Goal: Task Accomplishment & Management: Use online tool/utility

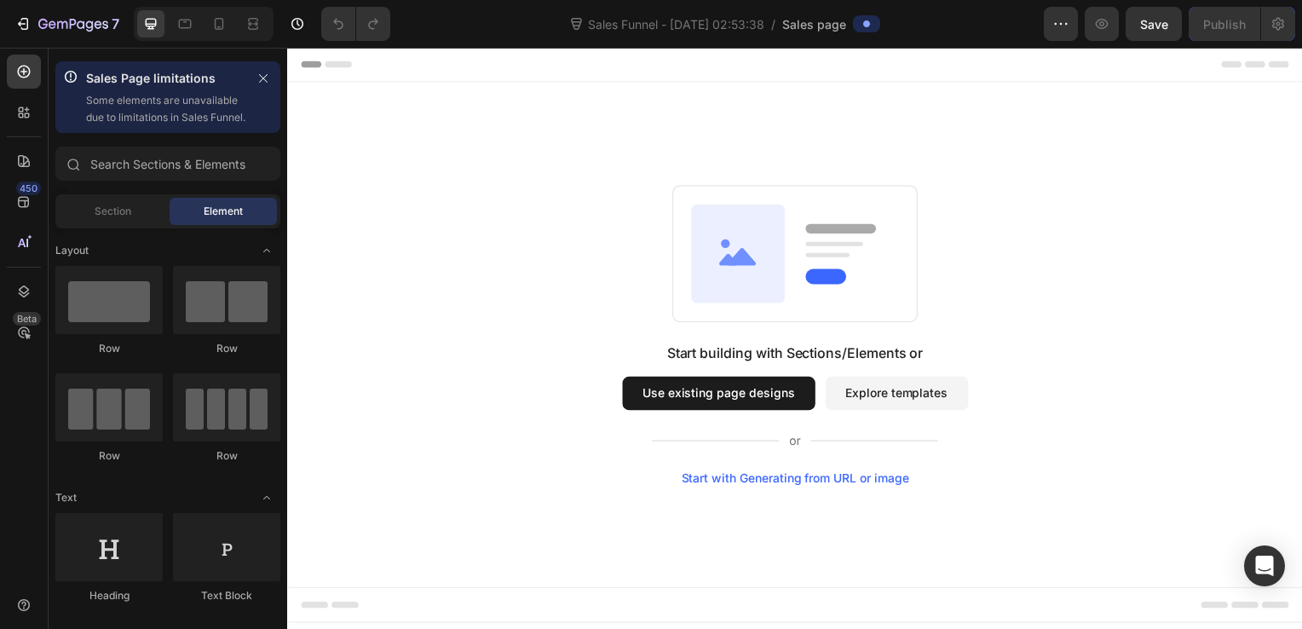
click at [747, 397] on button "Use existing page designs" at bounding box center [722, 396] width 194 height 34
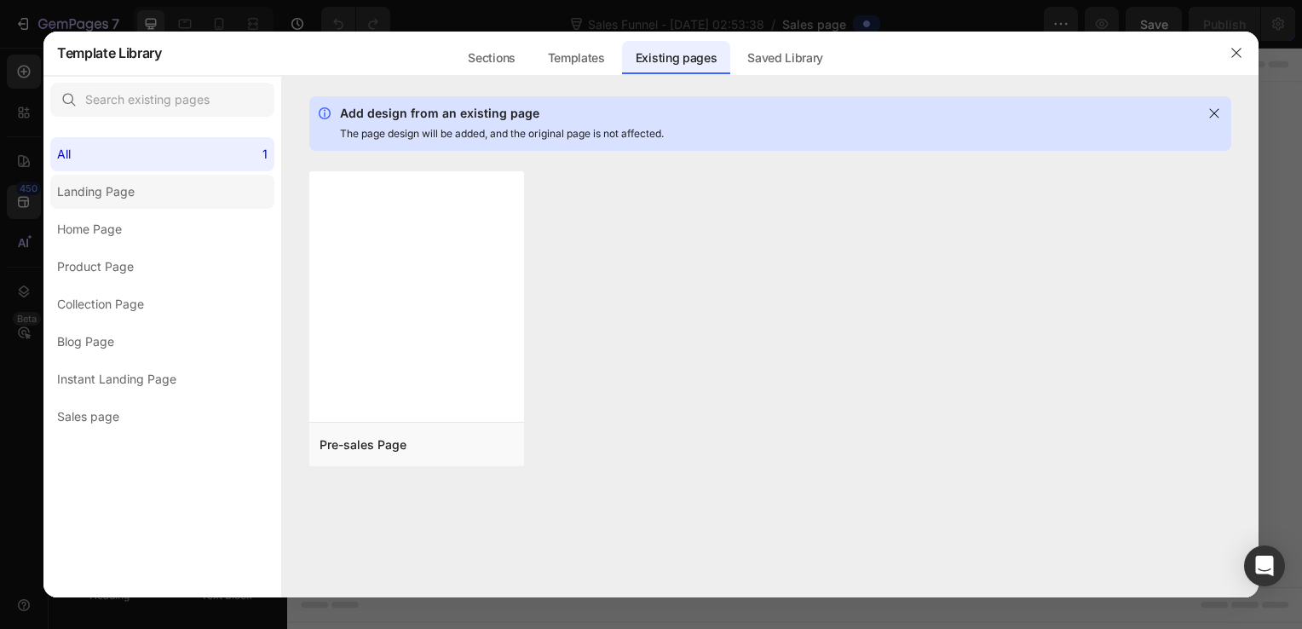
click at [173, 186] on label "Landing Page" at bounding box center [162, 192] width 224 height 34
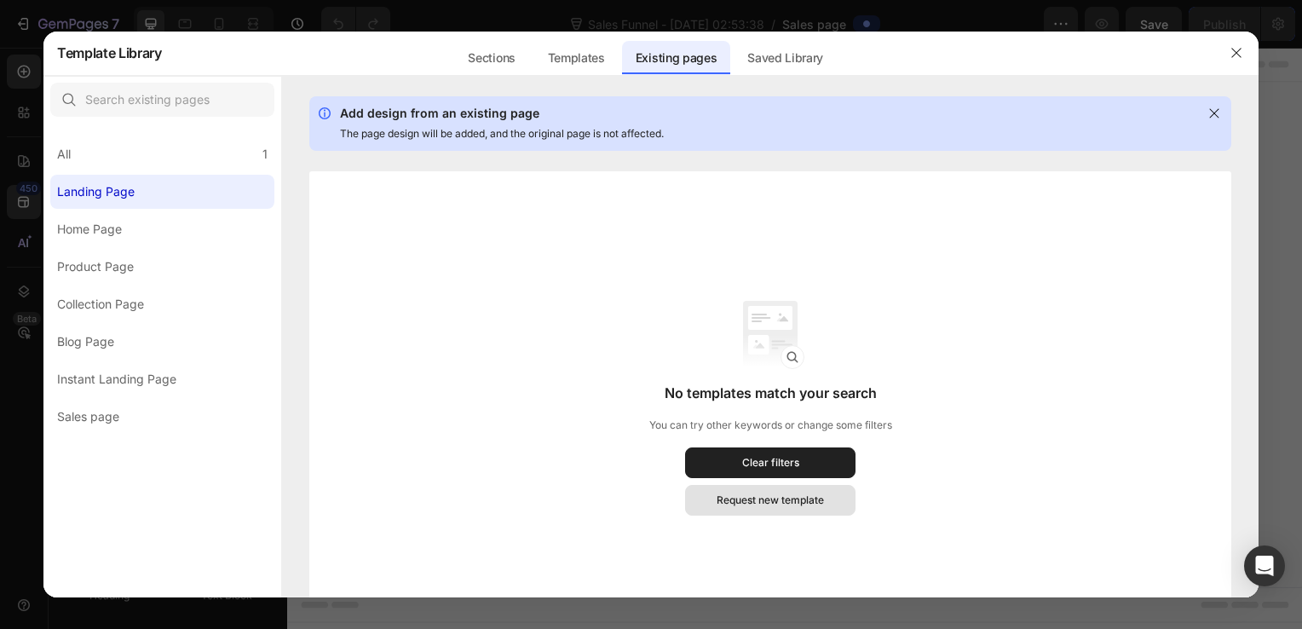
click at [793, 506] on div "Request new template" at bounding box center [770, 500] width 107 height 15
click at [610, 61] on div "Templates" at bounding box center [576, 58] width 84 height 34
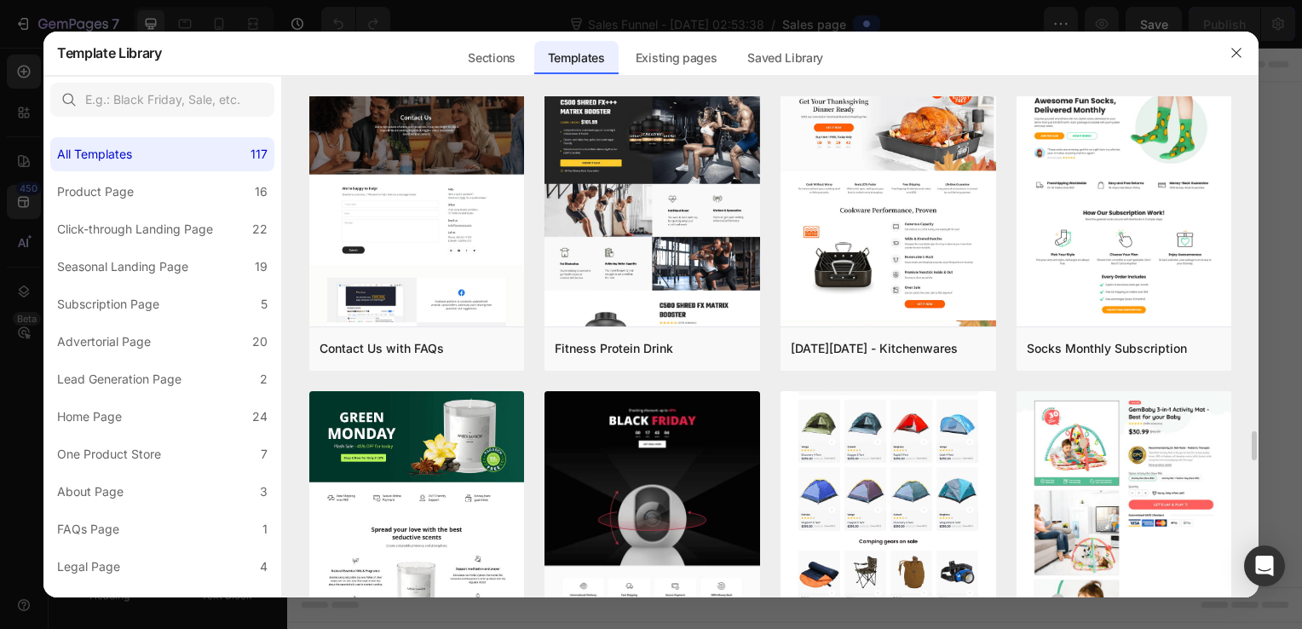
scroll to position [5709, 0]
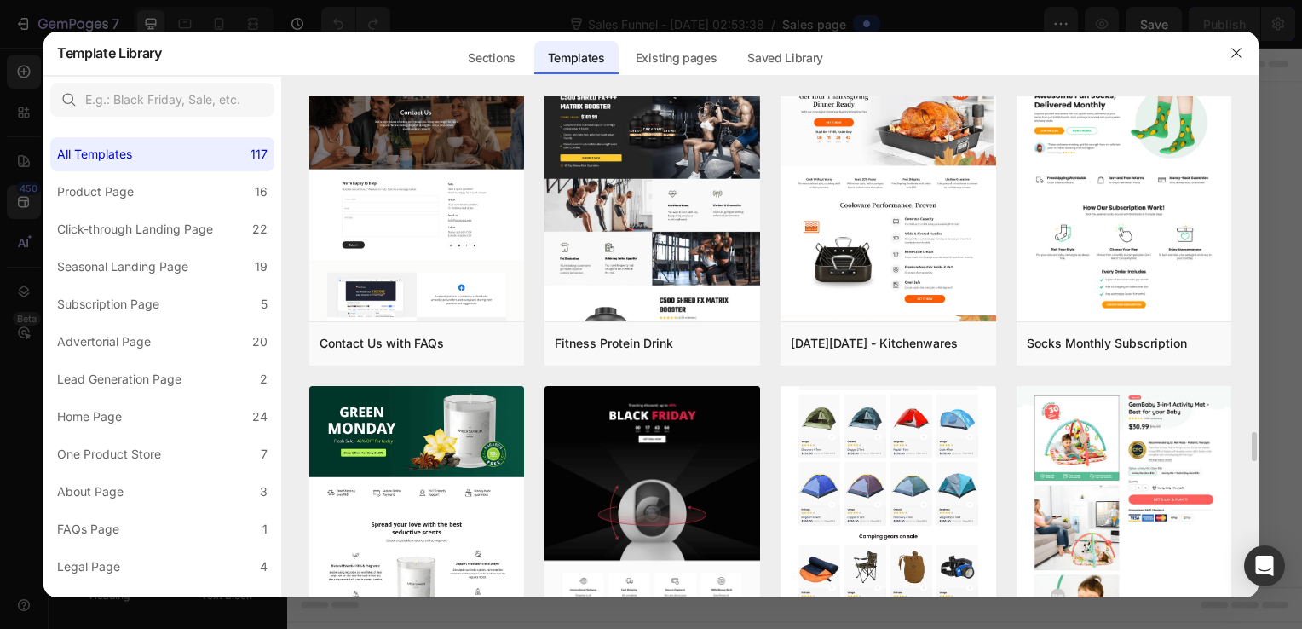
click at [953, 527] on img at bounding box center [889, 402] width 216 height 470
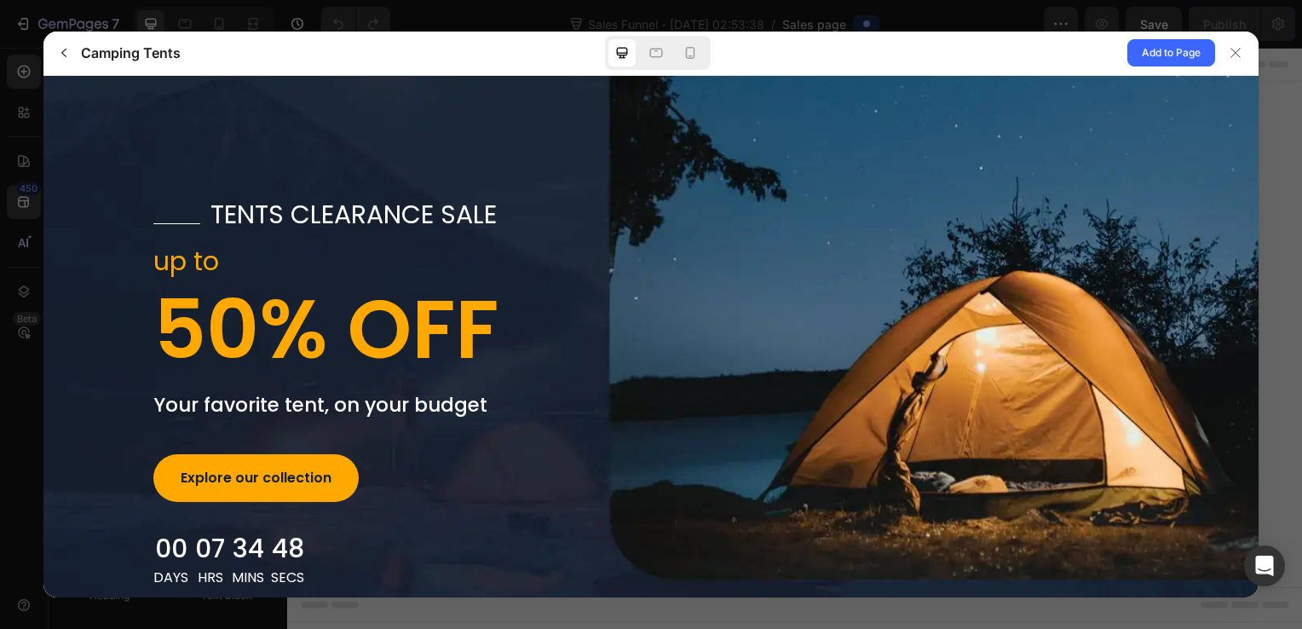
scroll to position [0, 0]
click at [363, 205] on p "tents clearance sale" at bounding box center [353, 214] width 286 height 31
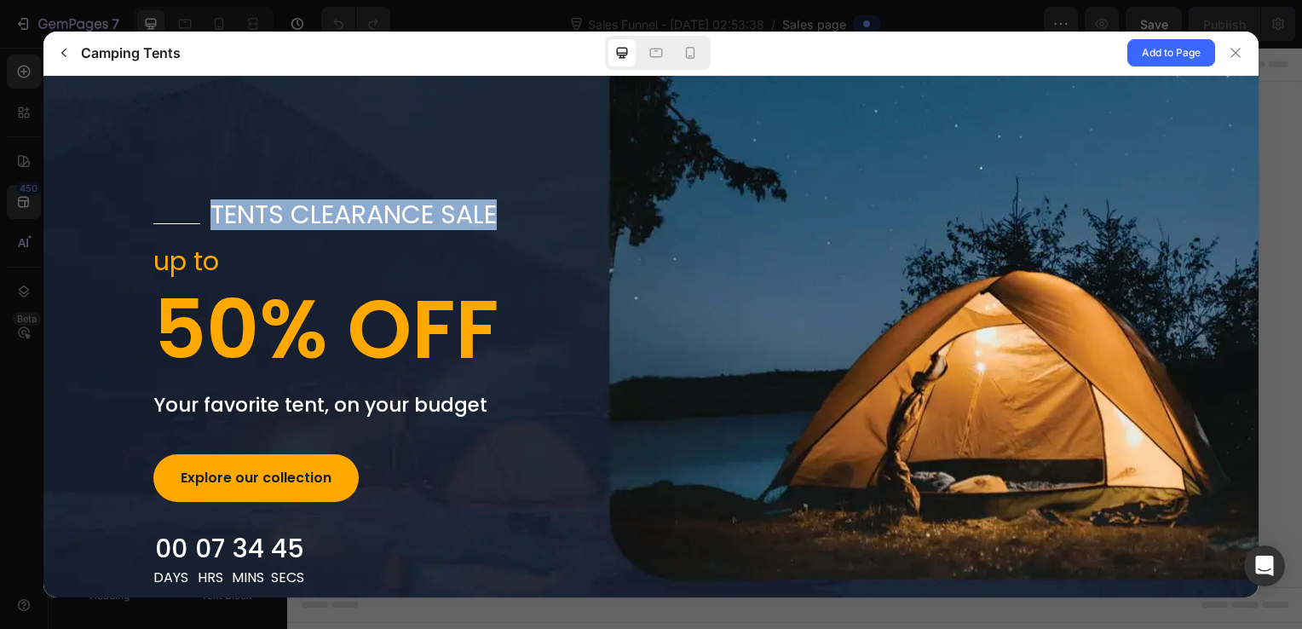
click at [363, 205] on p "tents clearance sale" at bounding box center [353, 214] width 286 height 31
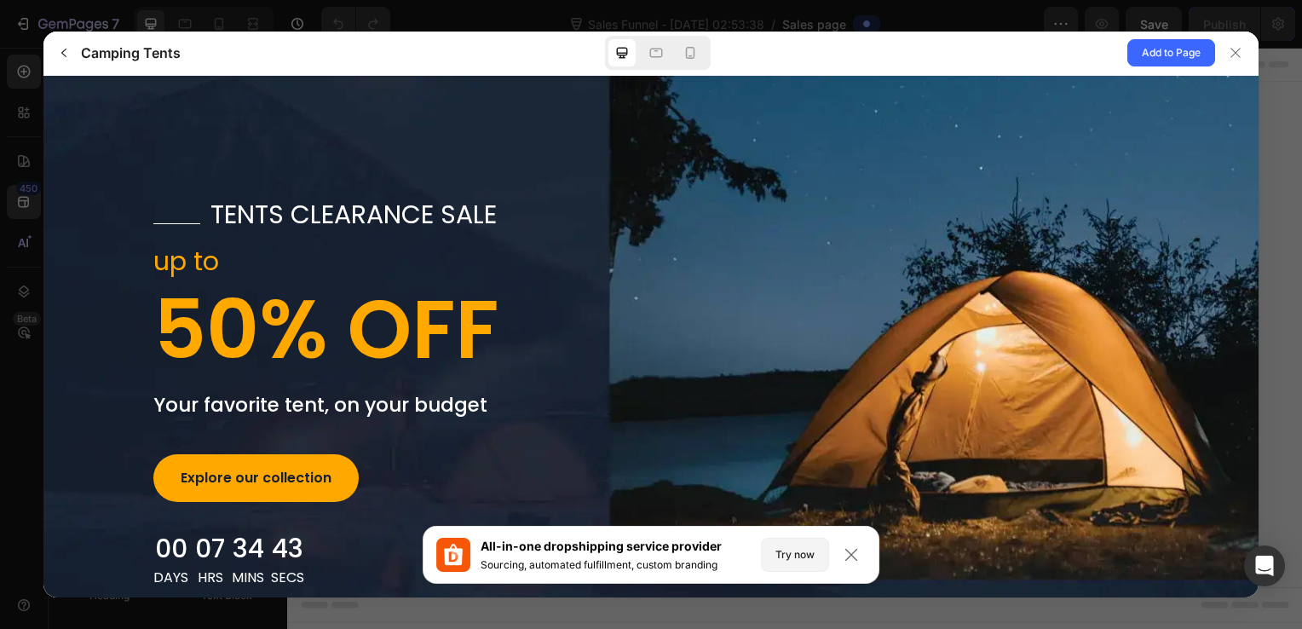
click at [855, 272] on div "Title tents clearance sale up to 50% OFF Your favorite tent, on your budget Exp…" at bounding box center [650, 393] width 1023 height 389
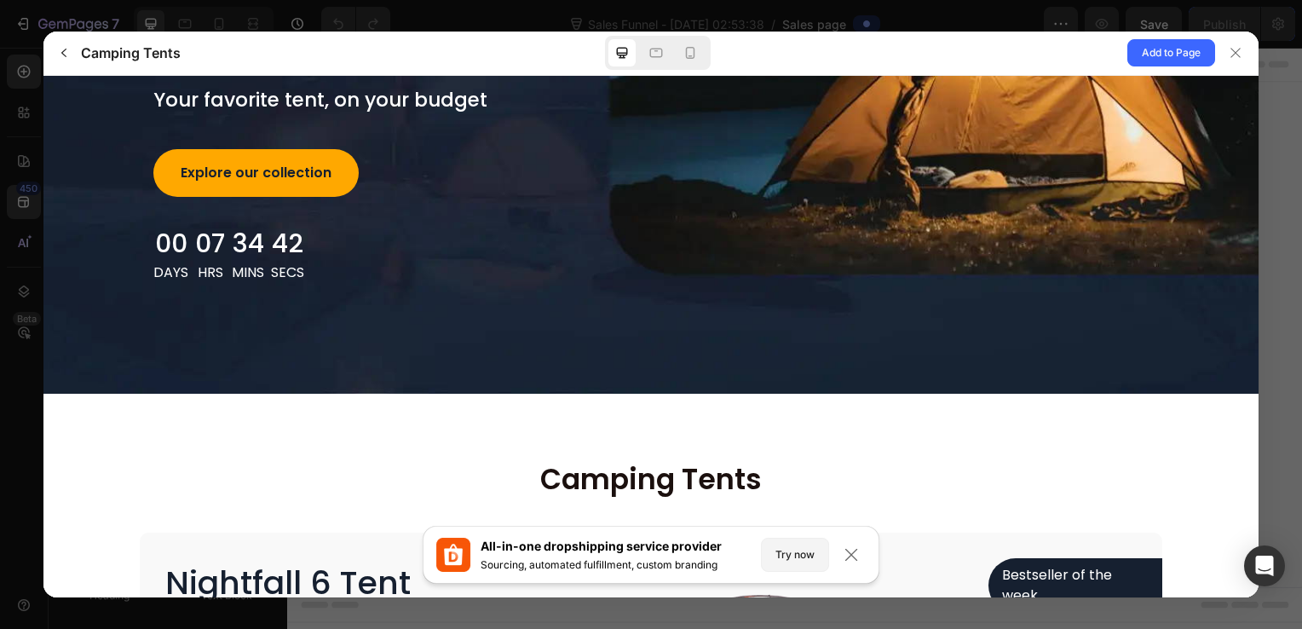
scroll to position [303, 0]
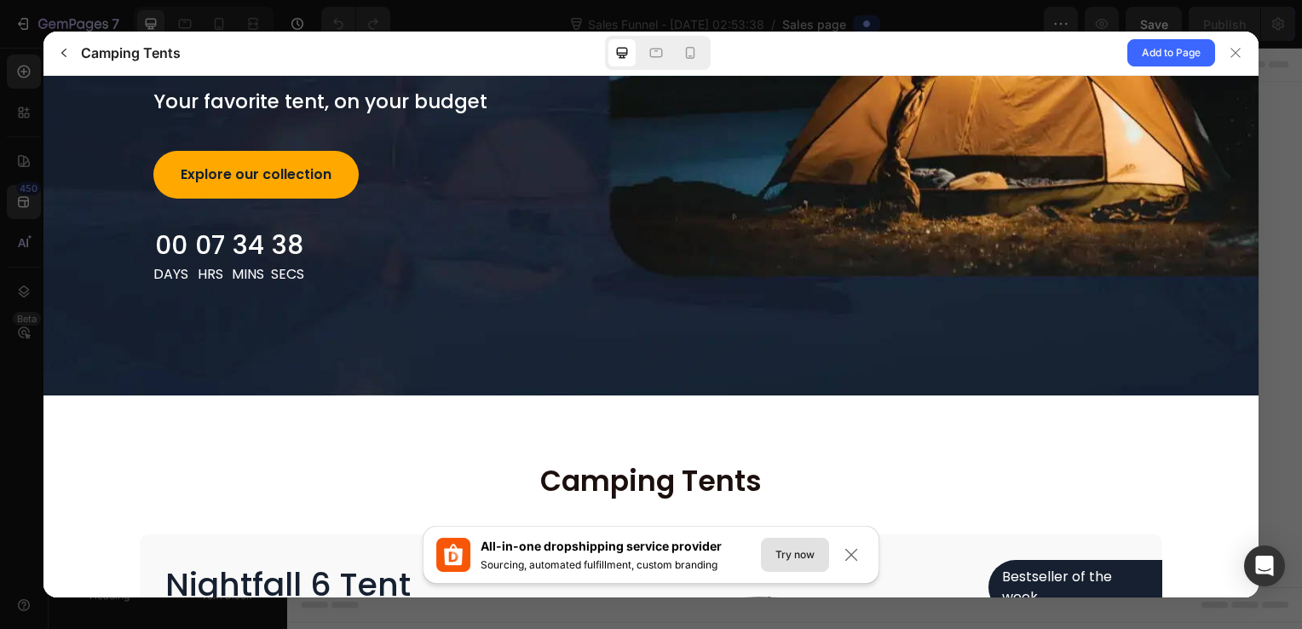
click at [791, 557] on div "Try now" at bounding box center [794, 554] width 39 height 15
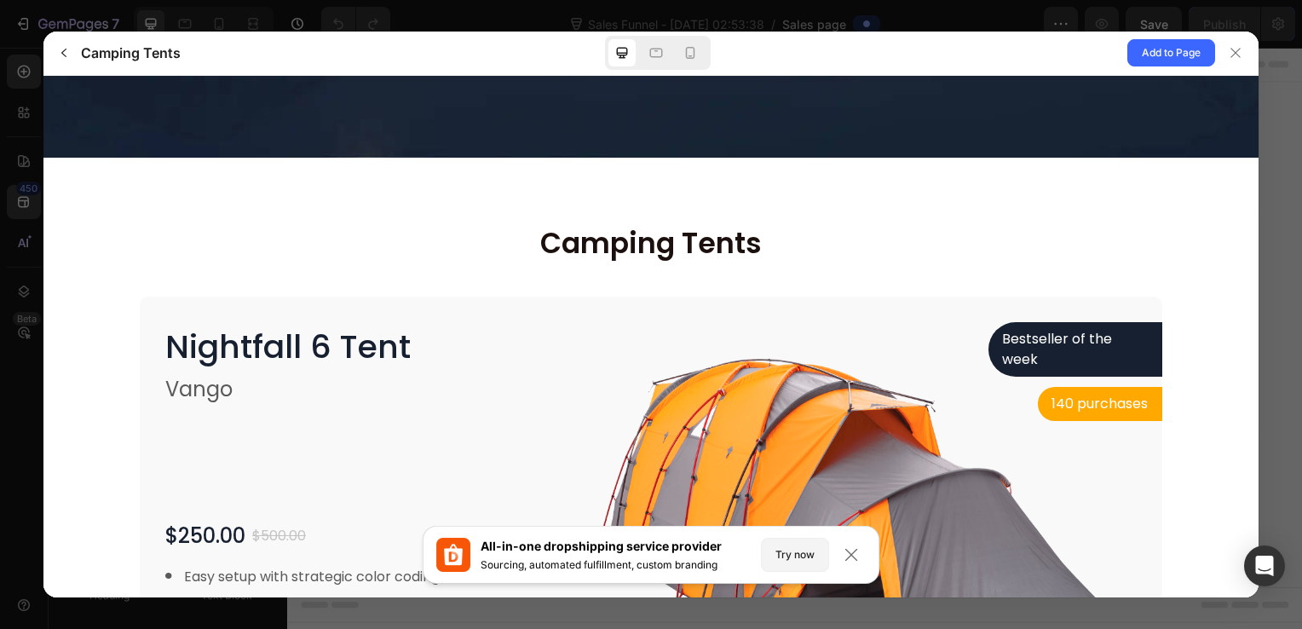
scroll to position [542, 0]
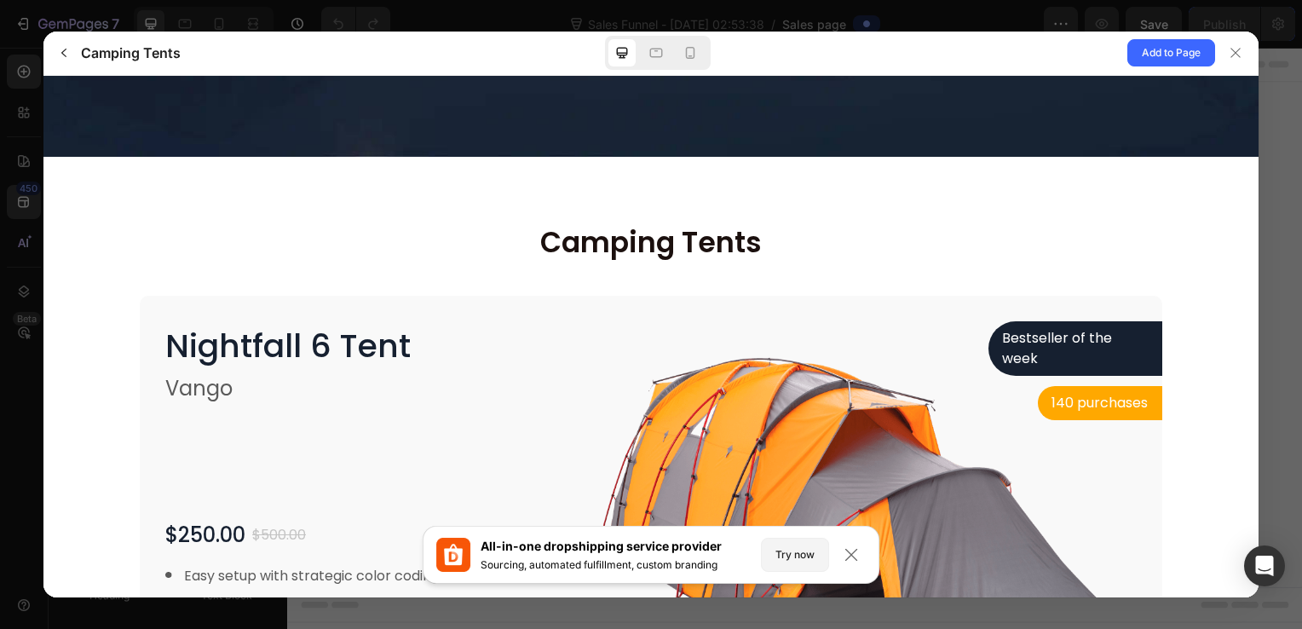
click at [303, 427] on div "Nightfall 6 Tent Vango $250.00 $500.00 Easy setup with strategic color coding" at bounding box center [346, 552] width 364 height 464
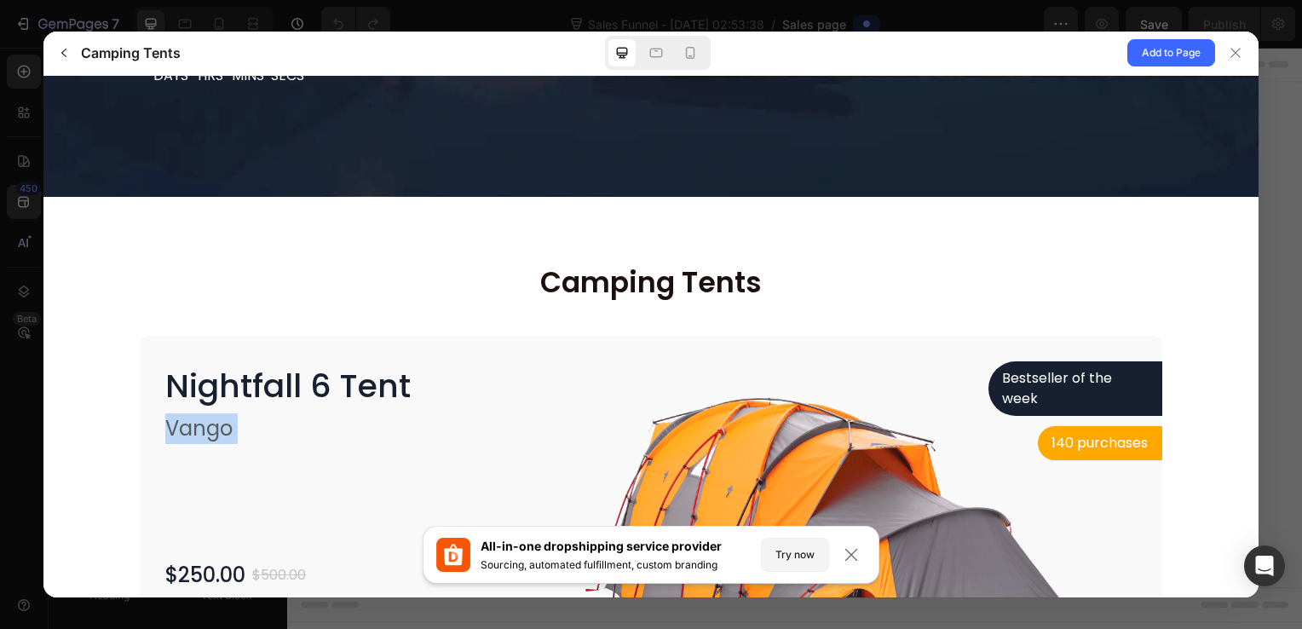
scroll to position [0, 0]
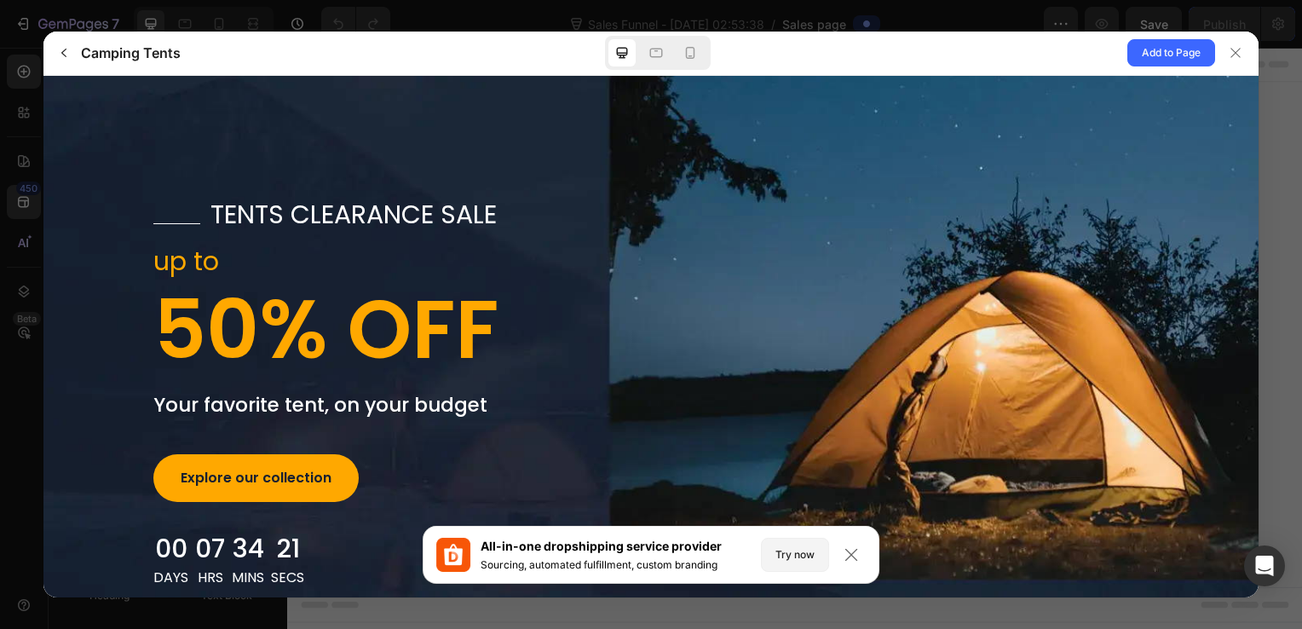
click at [130, 56] on h3 "Camping Tents" at bounding box center [131, 53] width 100 height 20
click at [853, 546] on icon at bounding box center [851, 554] width 17 height 17
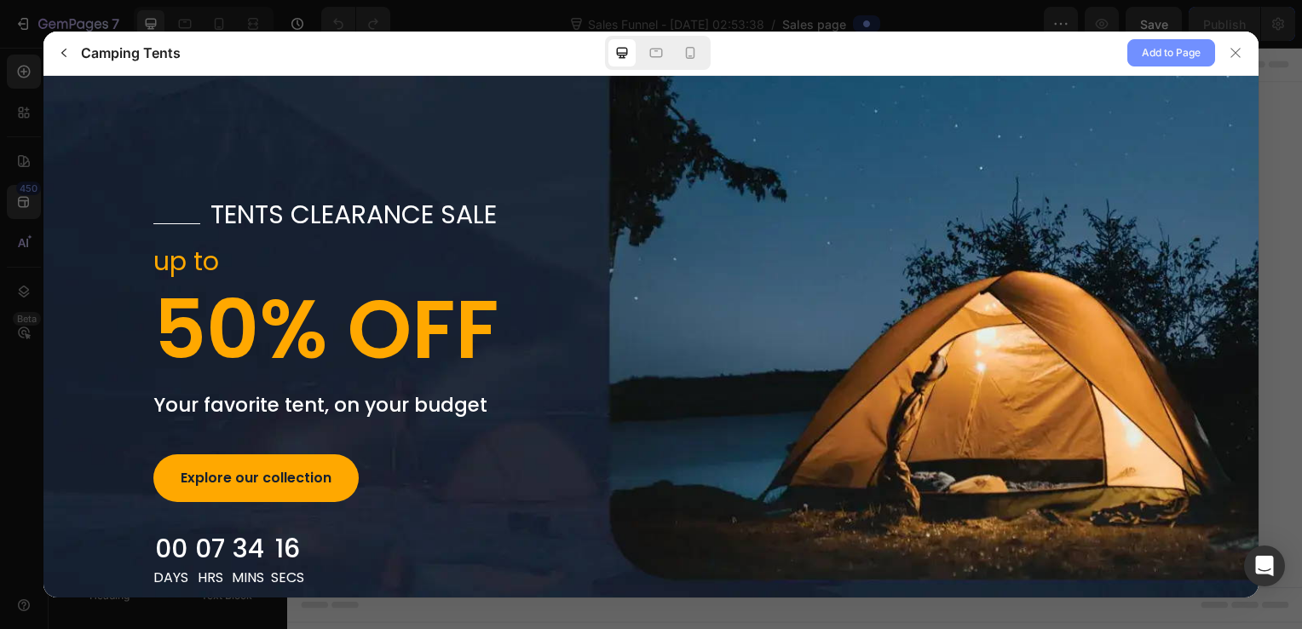
click at [1192, 50] on span "Add to Page" at bounding box center [1171, 53] width 59 height 20
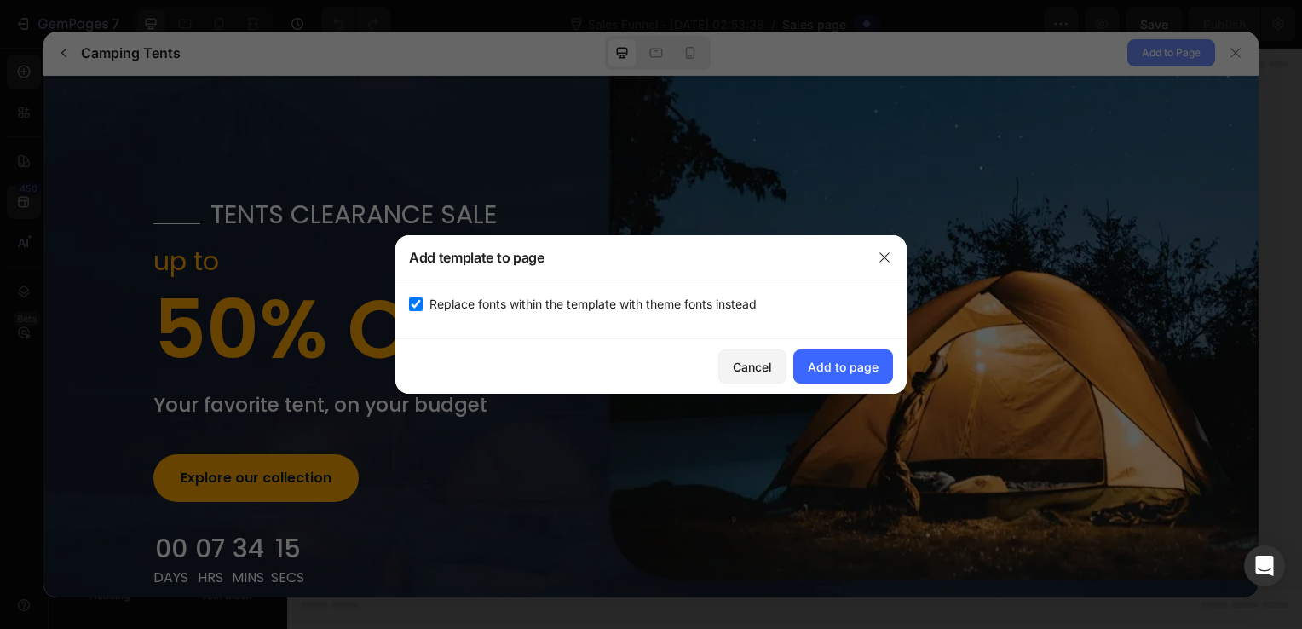
click at [1192, 50] on div at bounding box center [651, 314] width 1302 height 629
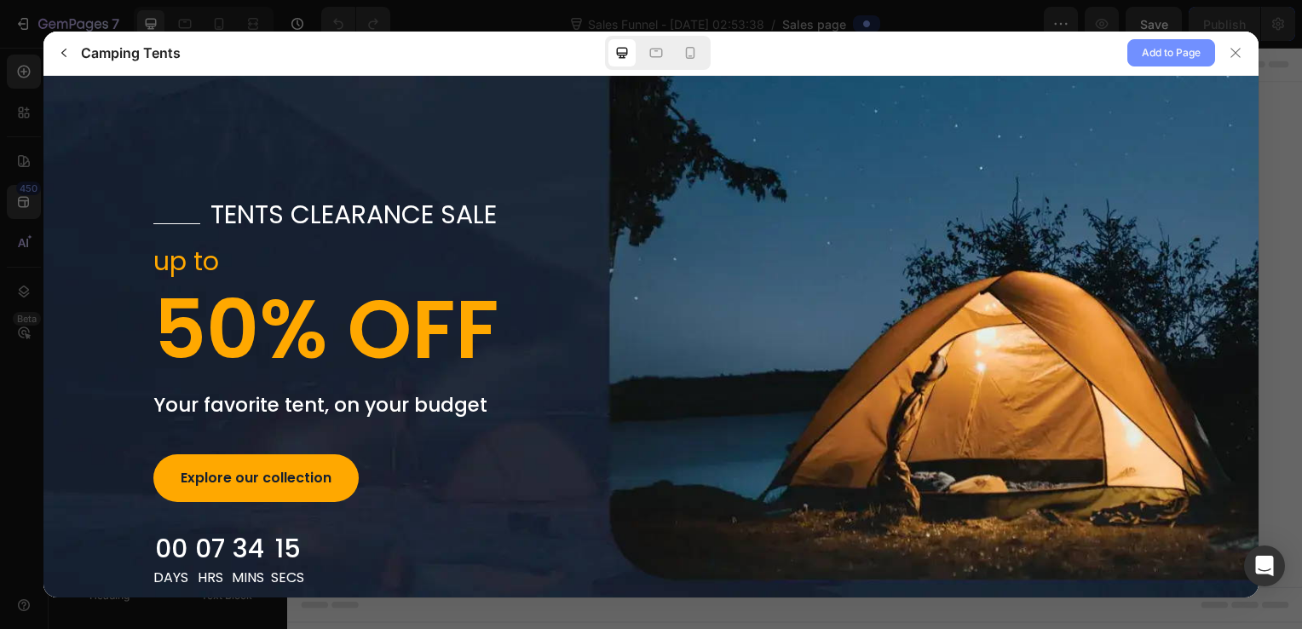
click at [1192, 50] on span "Add to Page" at bounding box center [1171, 53] width 59 height 20
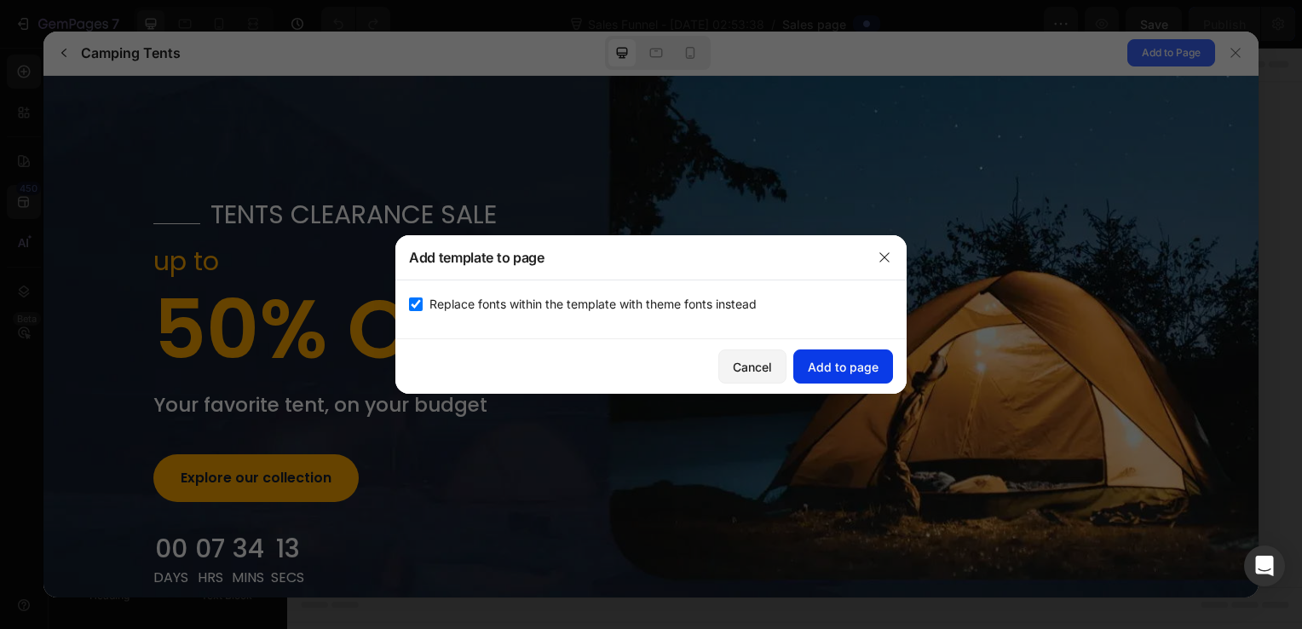
click at [838, 366] on div "Add to page" at bounding box center [843, 367] width 71 height 18
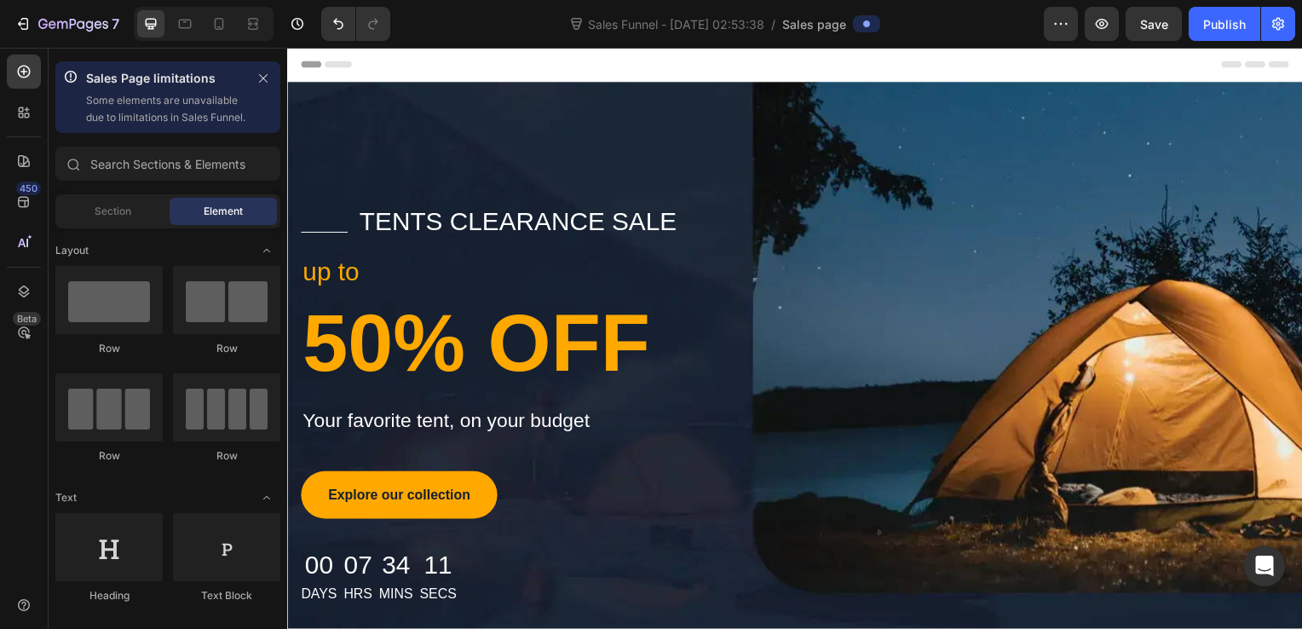
scroll to position [34, 0]
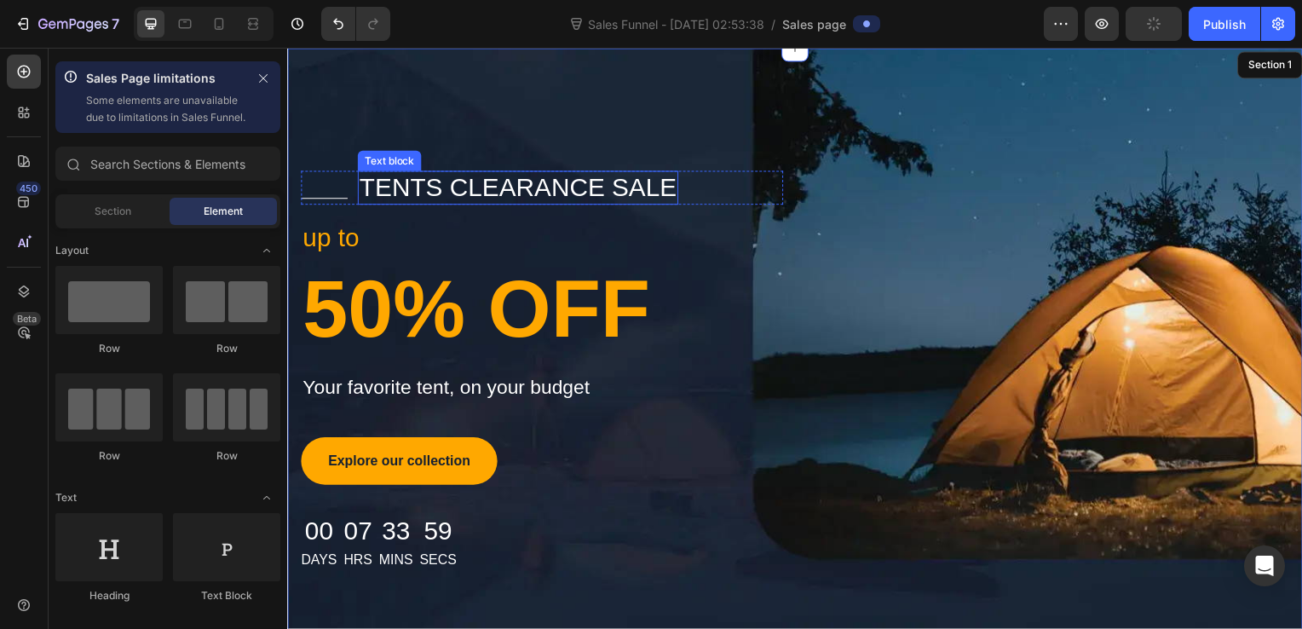
click at [533, 178] on p "tents clearance sale" at bounding box center [520, 189] width 320 height 31
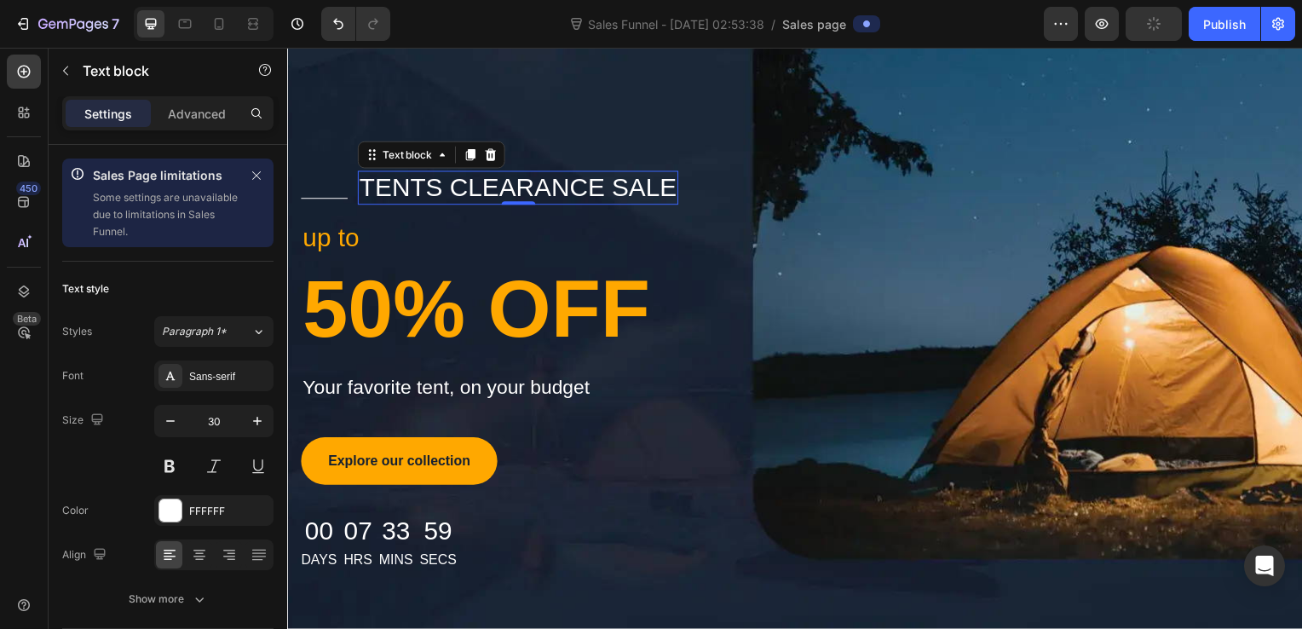
click at [533, 178] on p "tents clearance sale" at bounding box center [520, 189] width 320 height 31
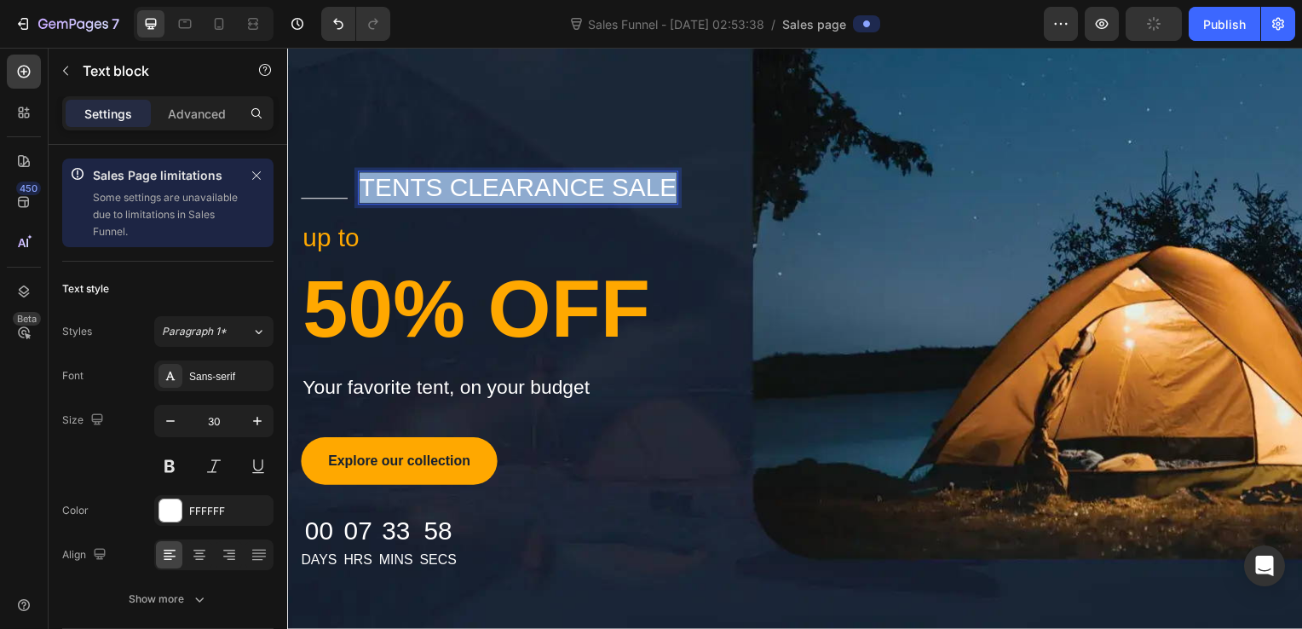
click at [533, 178] on p "tents clearance sale" at bounding box center [520, 189] width 320 height 31
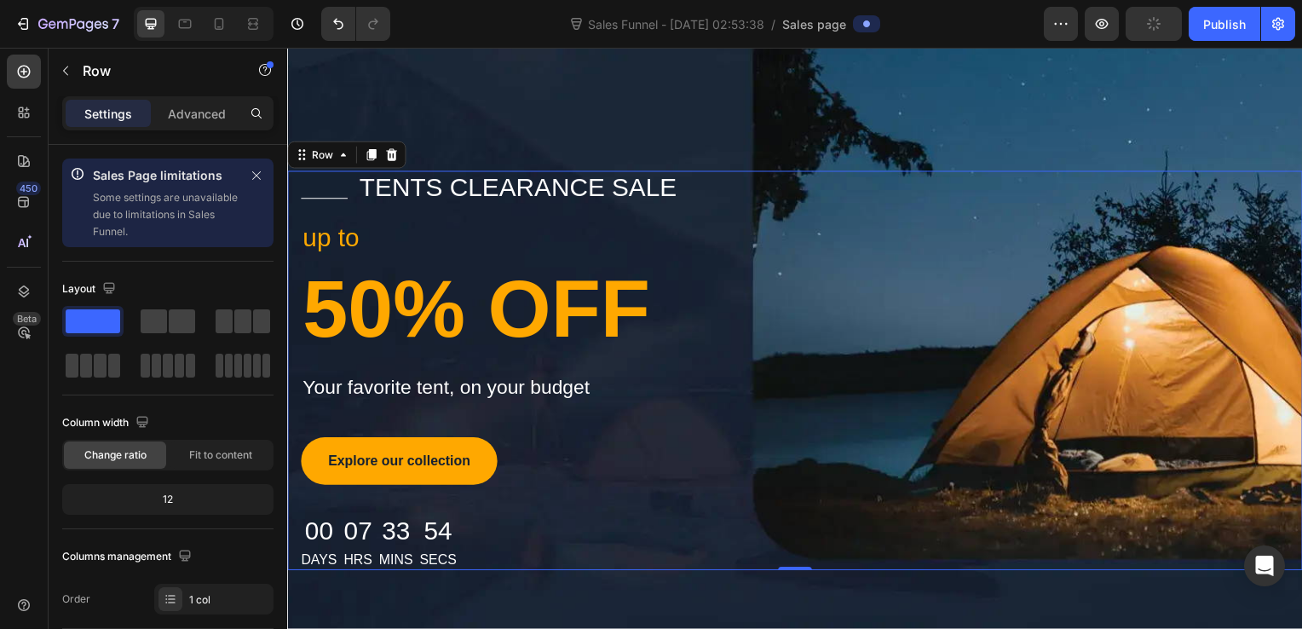
click at [941, 421] on div "Title Line tents clearance sale Text block Row up to Text block 50% OFF Heading…" at bounding box center [798, 373] width 1023 height 402
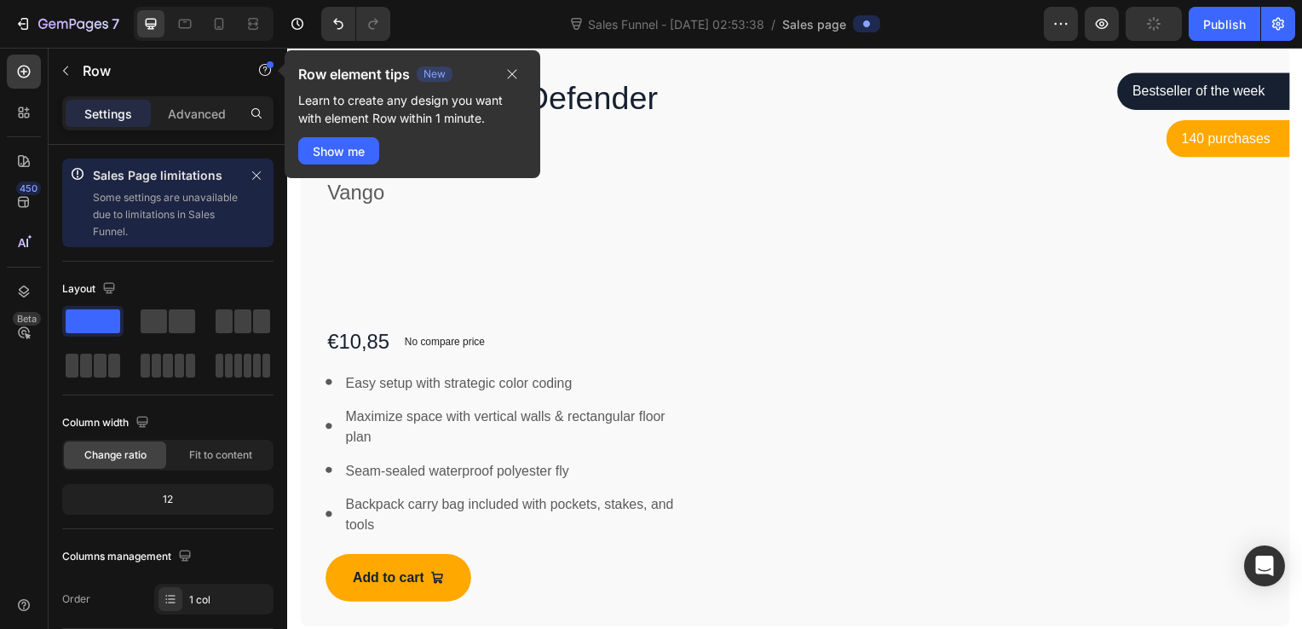
scroll to position [817, 0]
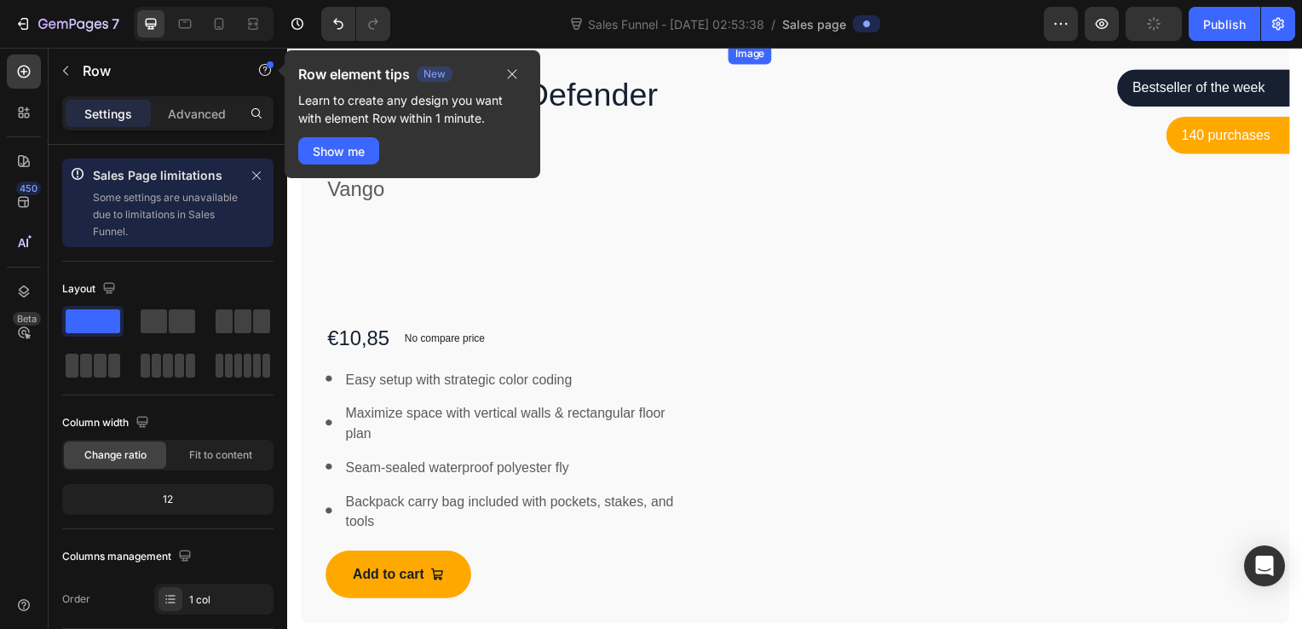
click at [944, 44] on img at bounding box center [1014, 44] width 566 height 0
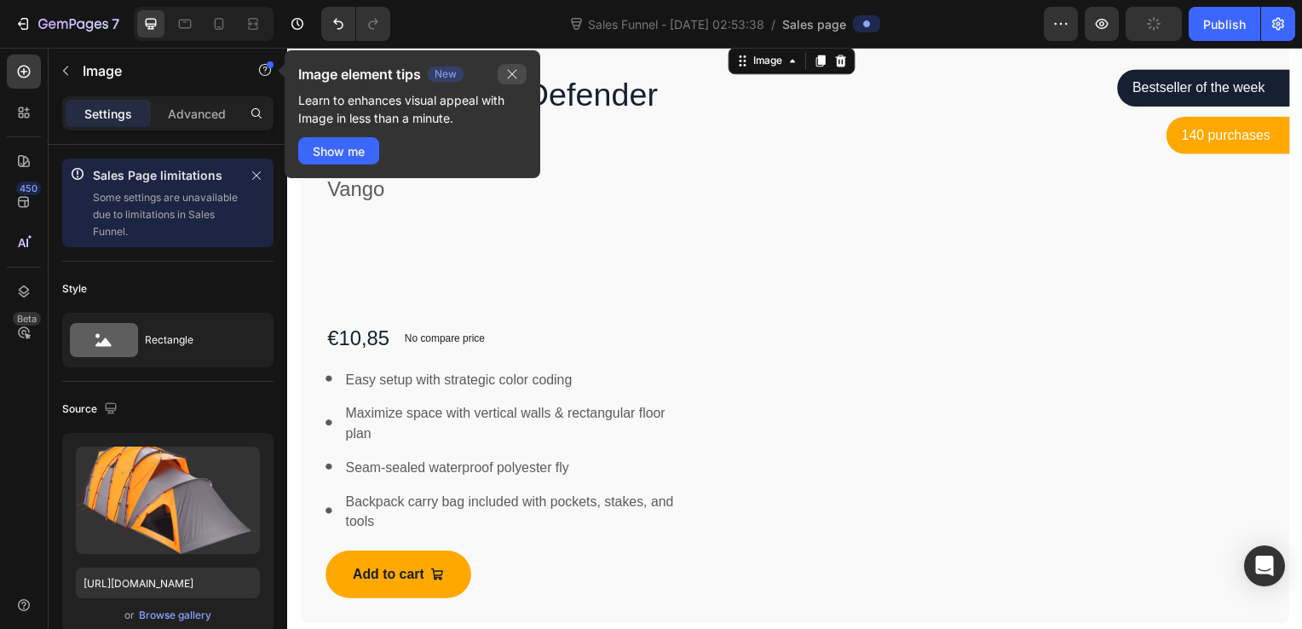
click at [520, 69] on button "button" at bounding box center [512, 74] width 29 height 20
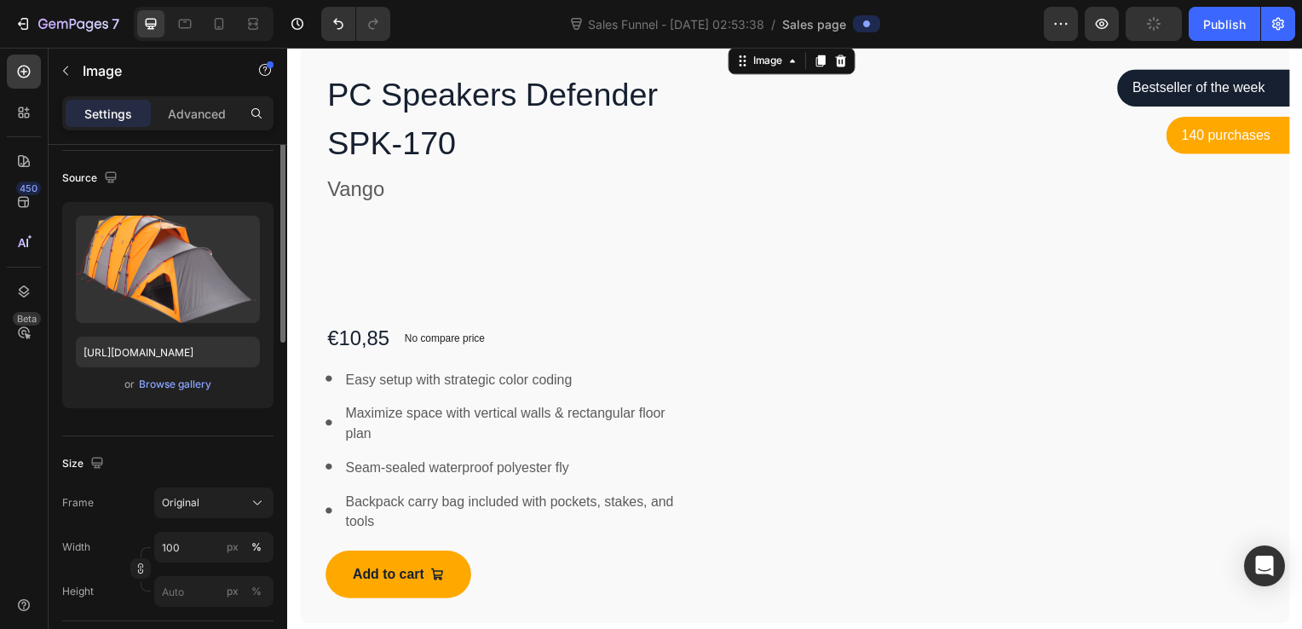
scroll to position [237, 0]
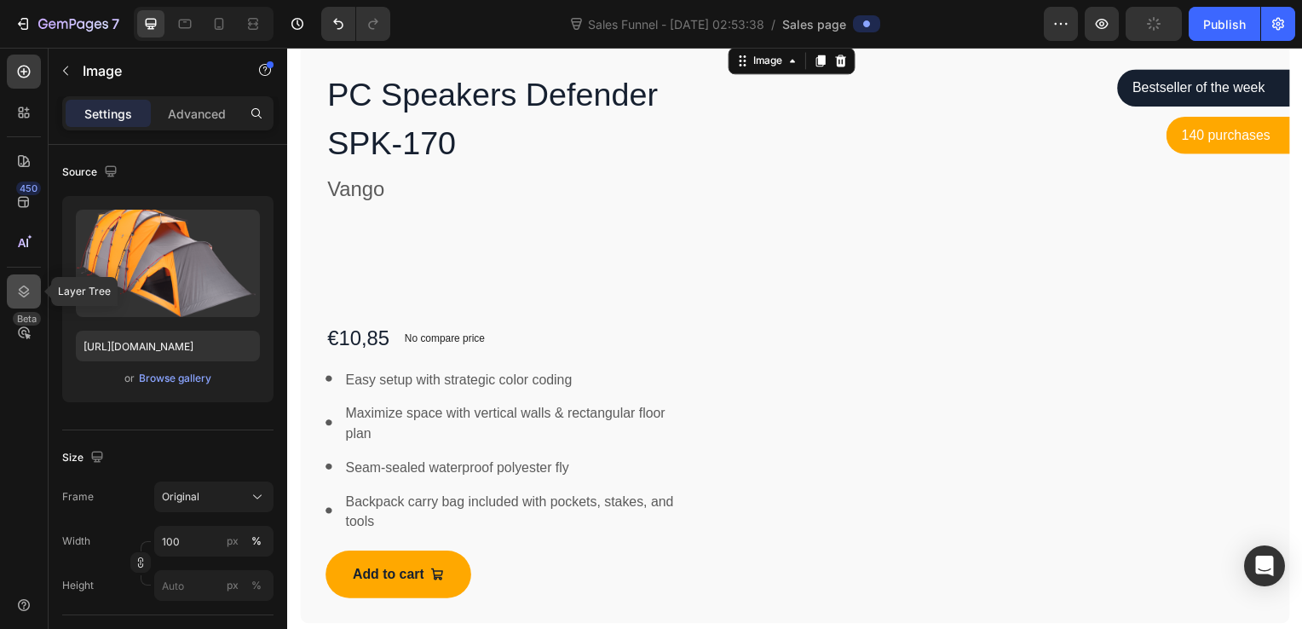
click at [23, 279] on div at bounding box center [24, 291] width 34 height 34
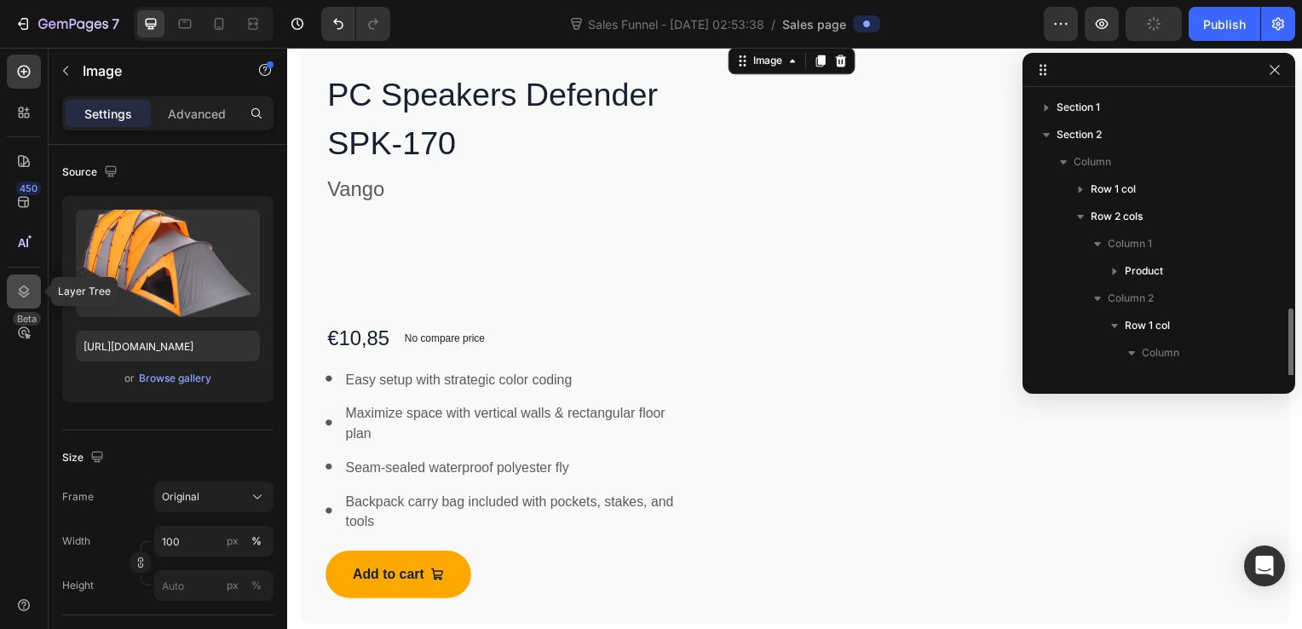
scroll to position [127, 0]
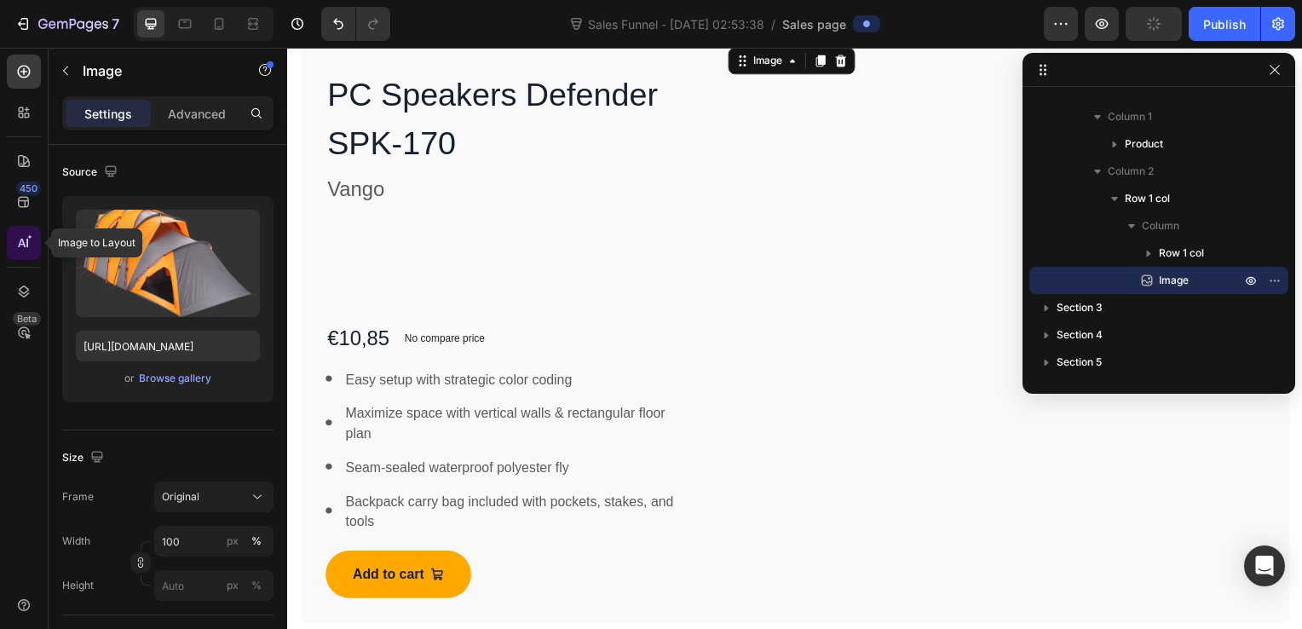
click at [23, 253] on div at bounding box center [24, 243] width 34 height 34
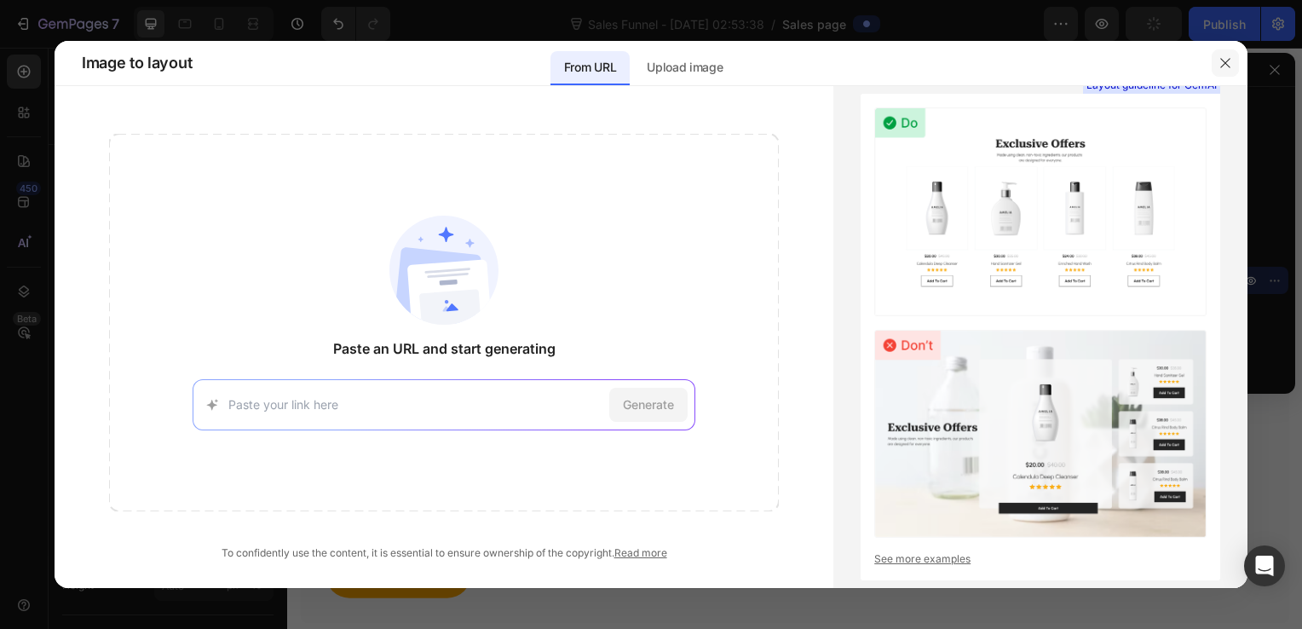
click at [1224, 75] on button "button" at bounding box center [1225, 62] width 27 height 27
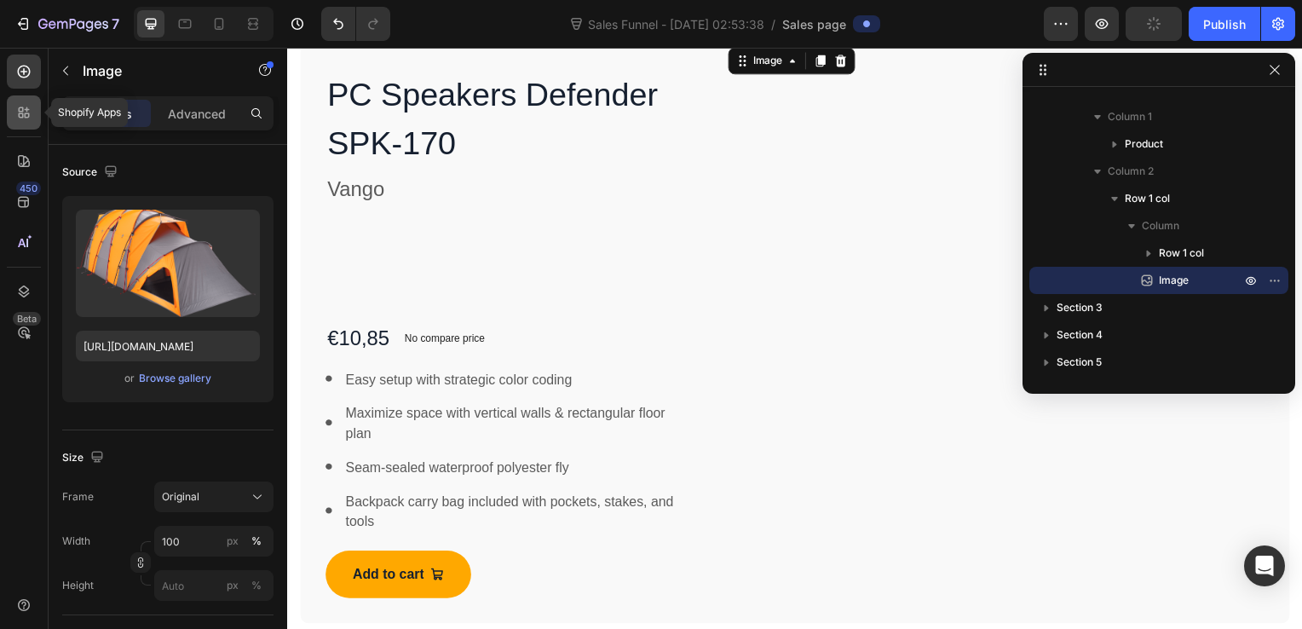
click at [25, 112] on icon at bounding box center [23, 112] width 17 height 17
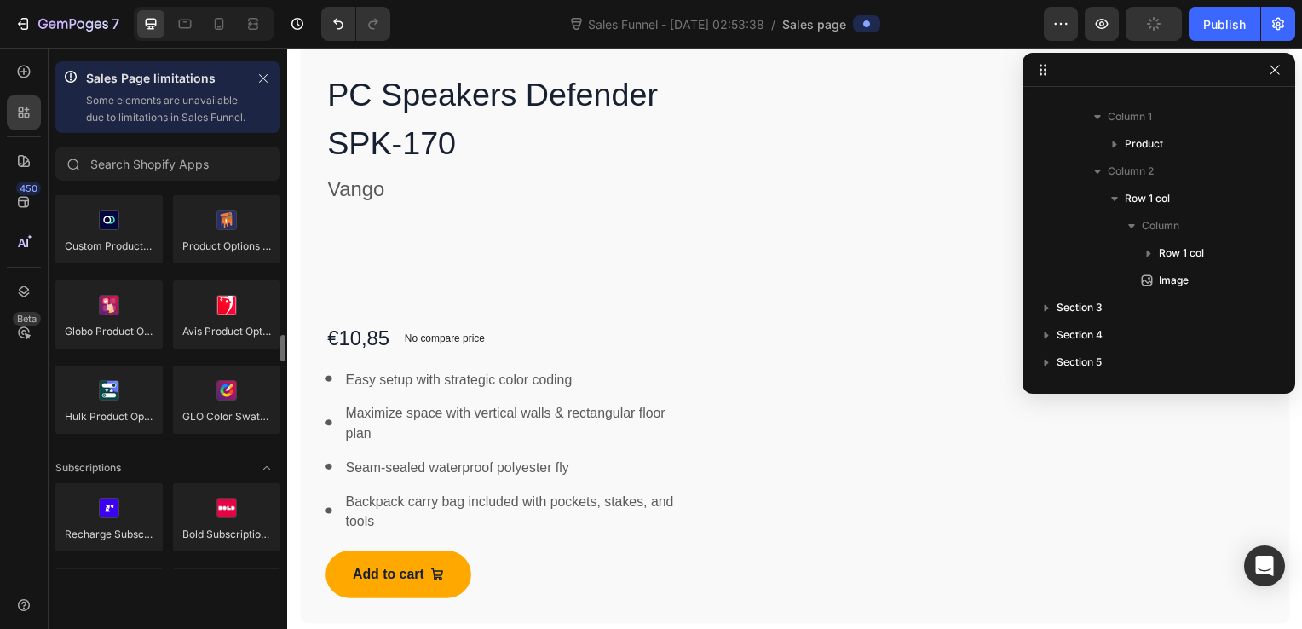
scroll to position [2087, 0]
click at [29, 258] on div at bounding box center [24, 243] width 34 height 34
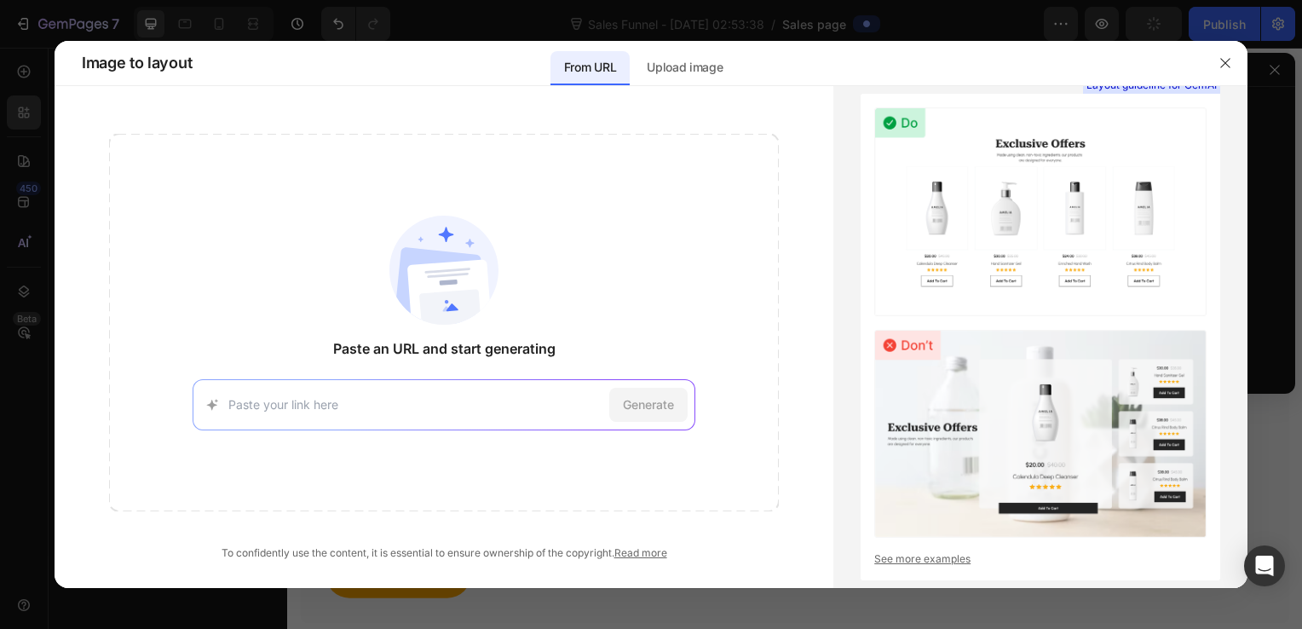
click at [416, 410] on input at bounding box center [415, 404] width 374 height 18
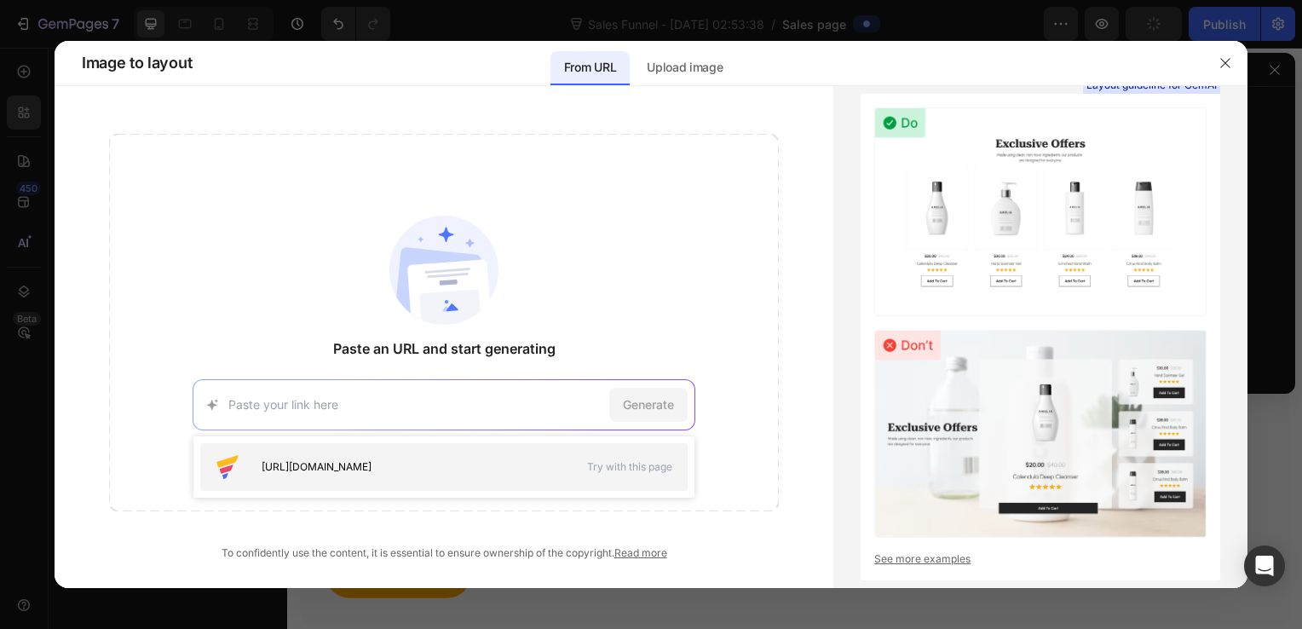
click at [372, 465] on span "[URL][DOMAIN_NAME]" at bounding box center [317, 466] width 110 height 15
type input "[URL][DOMAIN_NAME]"
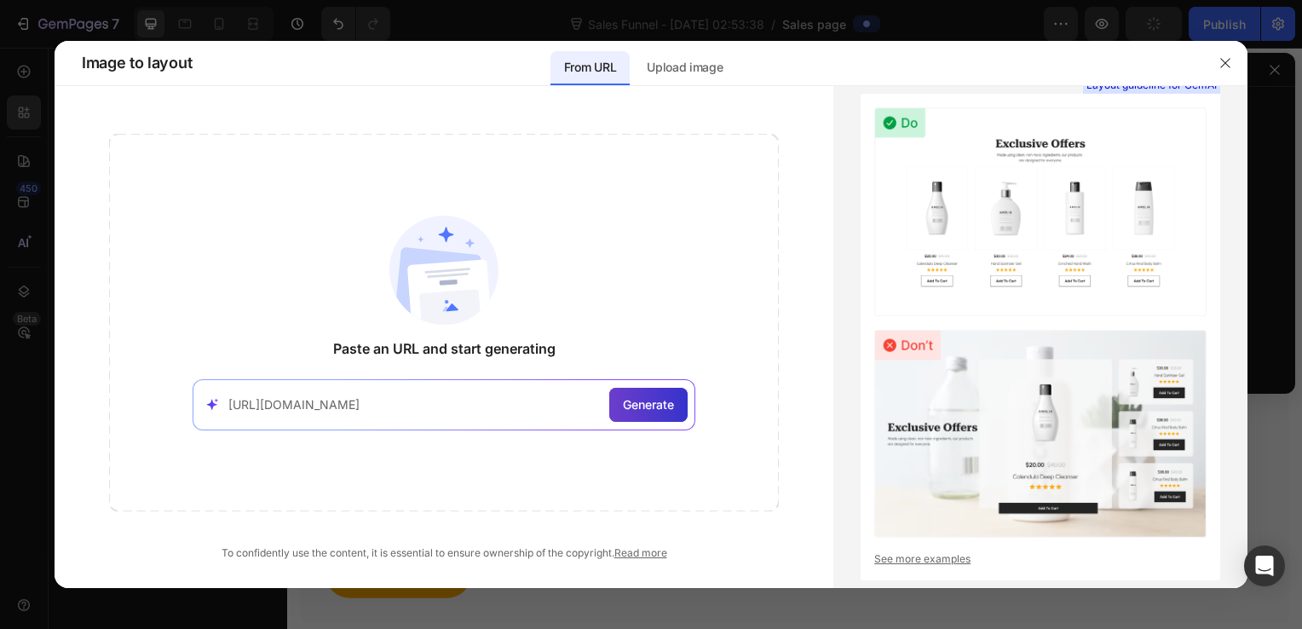
click at [641, 404] on span "Generate" at bounding box center [648, 404] width 51 height 18
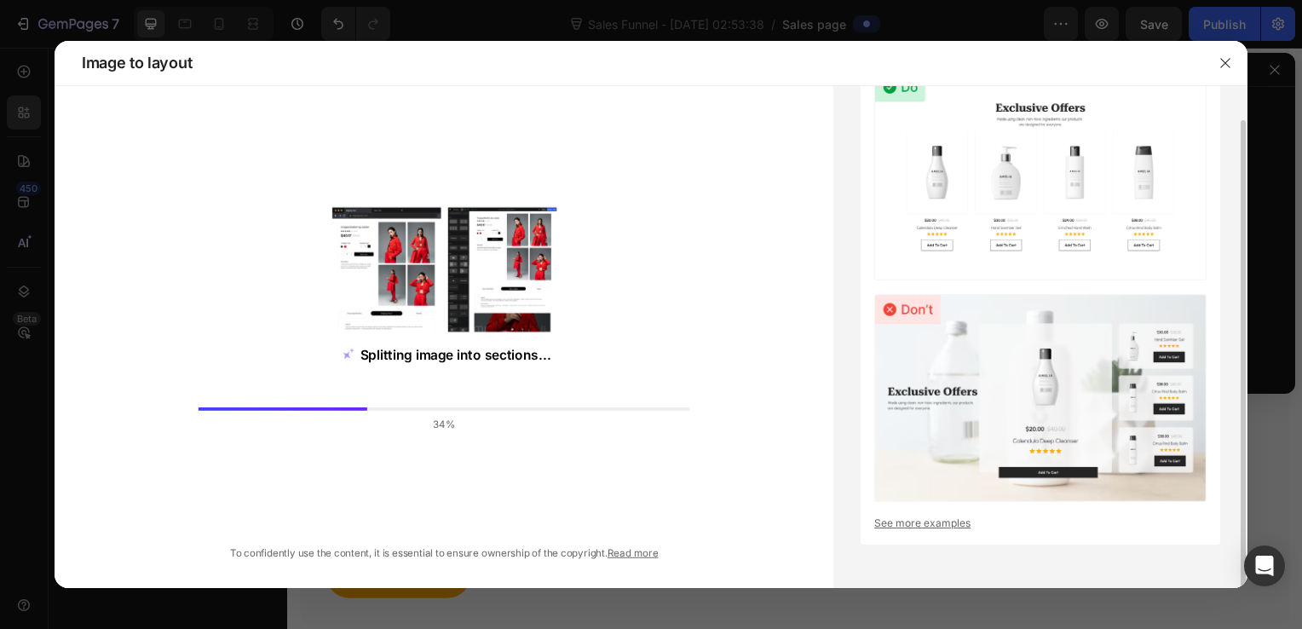
scroll to position [0, 0]
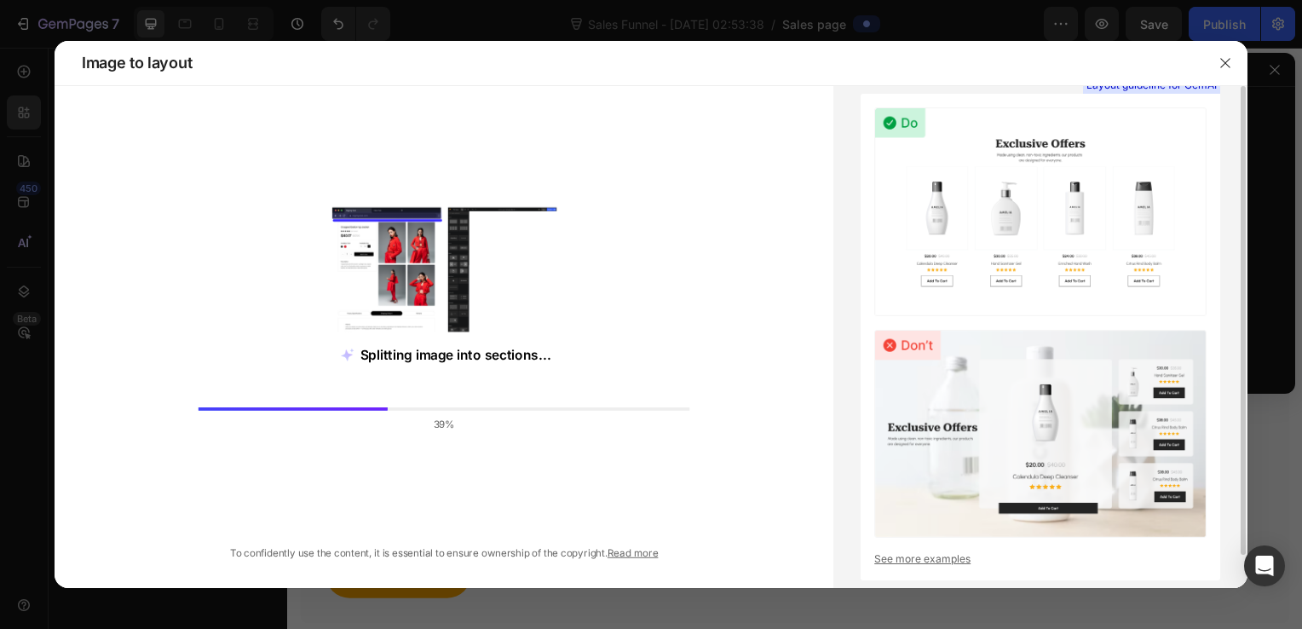
click at [1111, 89] on span "Layout guideline for GemAI" at bounding box center [1152, 85] width 130 height 15
click at [1112, 87] on span "Layout guideline for GemAI" at bounding box center [1152, 85] width 130 height 15
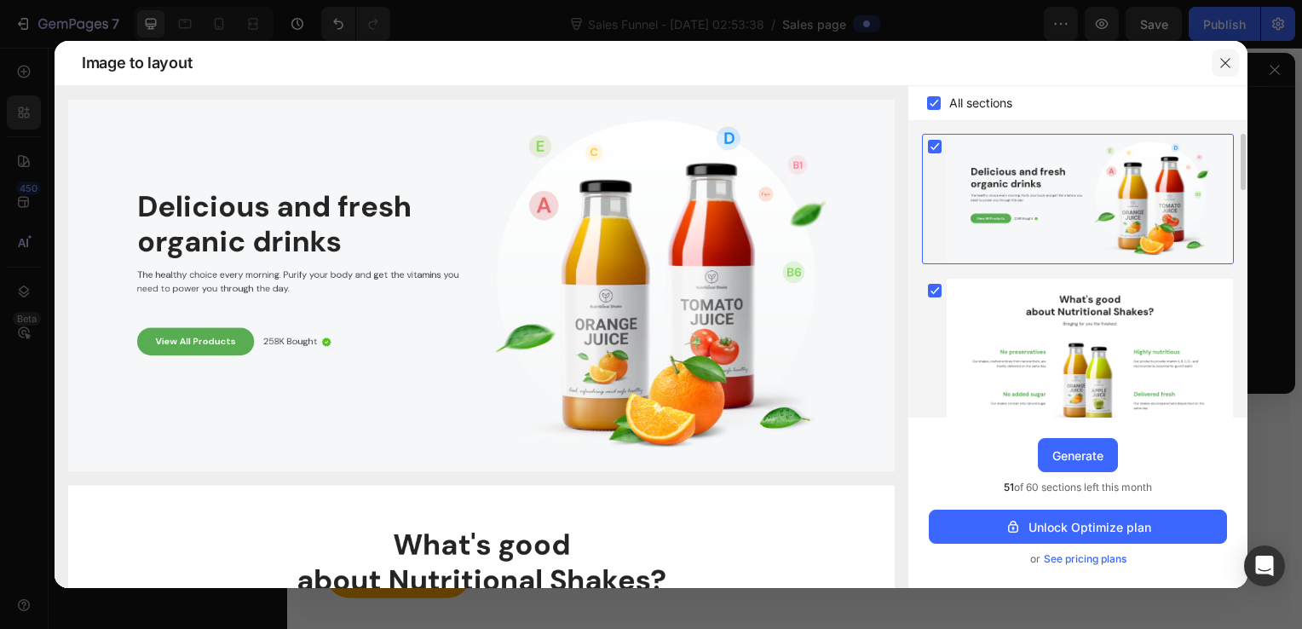
click at [1228, 56] on icon "button" at bounding box center [1226, 63] width 14 height 14
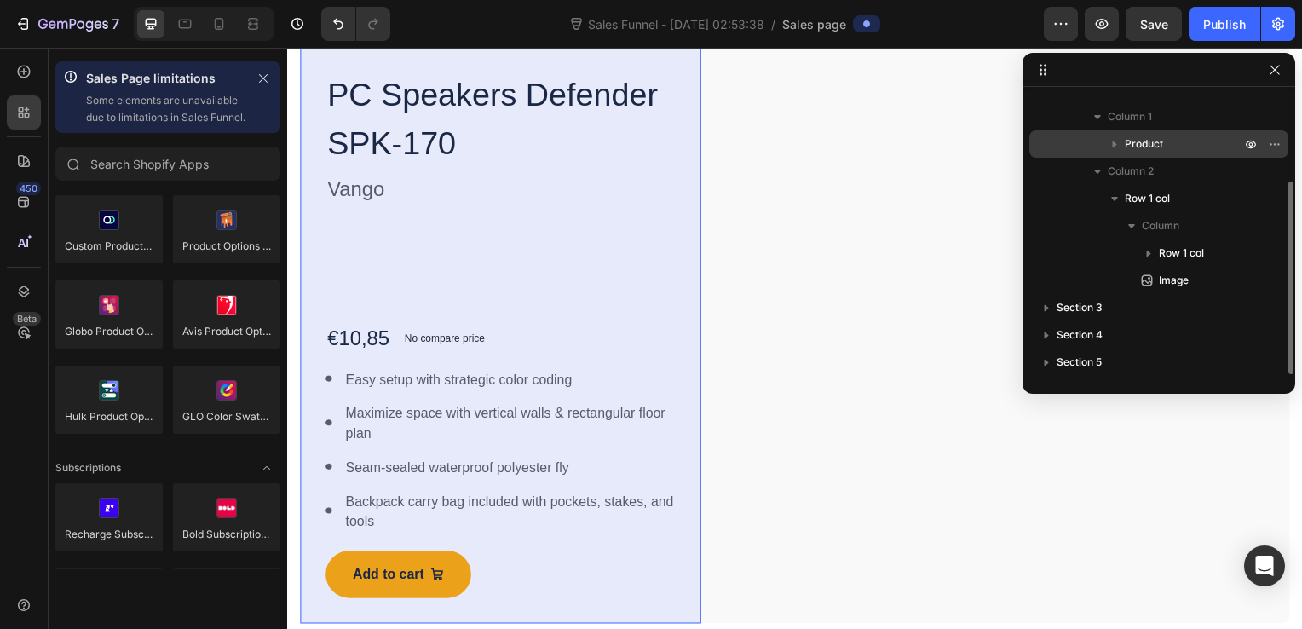
click at [1179, 138] on p "Product" at bounding box center [1184, 143] width 119 height 17
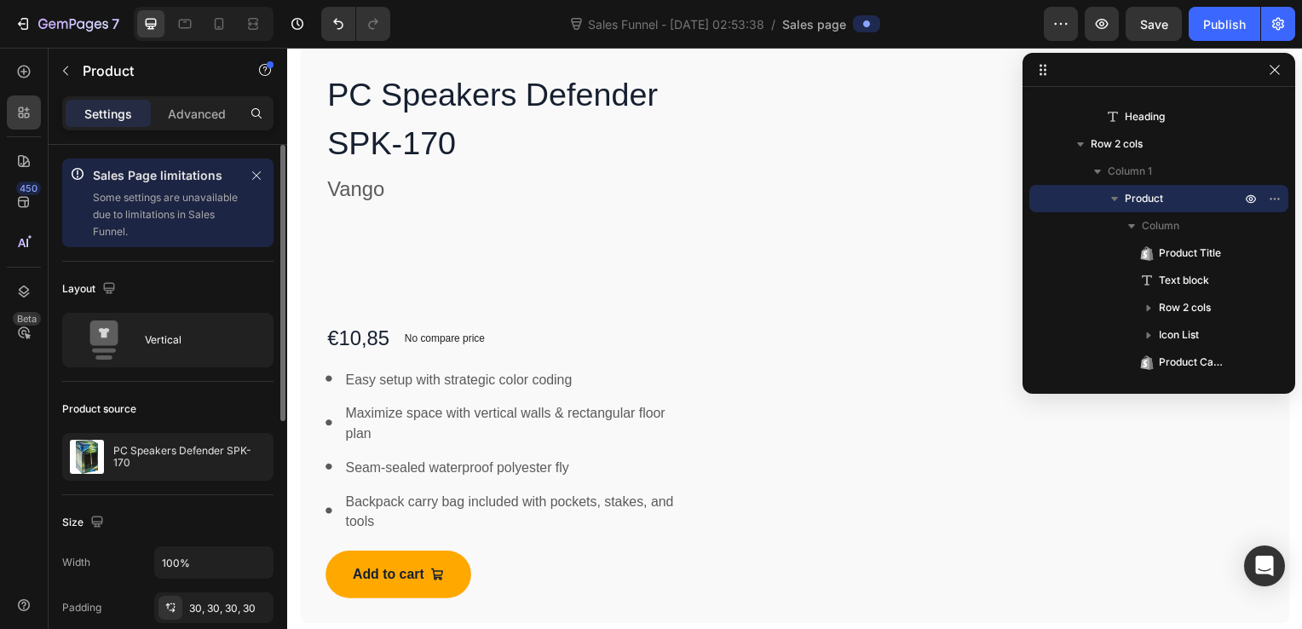
click at [153, 220] on p "Some settings are unavailable due to limitations in Sales Funnel." at bounding box center [166, 214] width 147 height 51
click at [257, 455] on icon "button" at bounding box center [256, 457] width 14 height 14
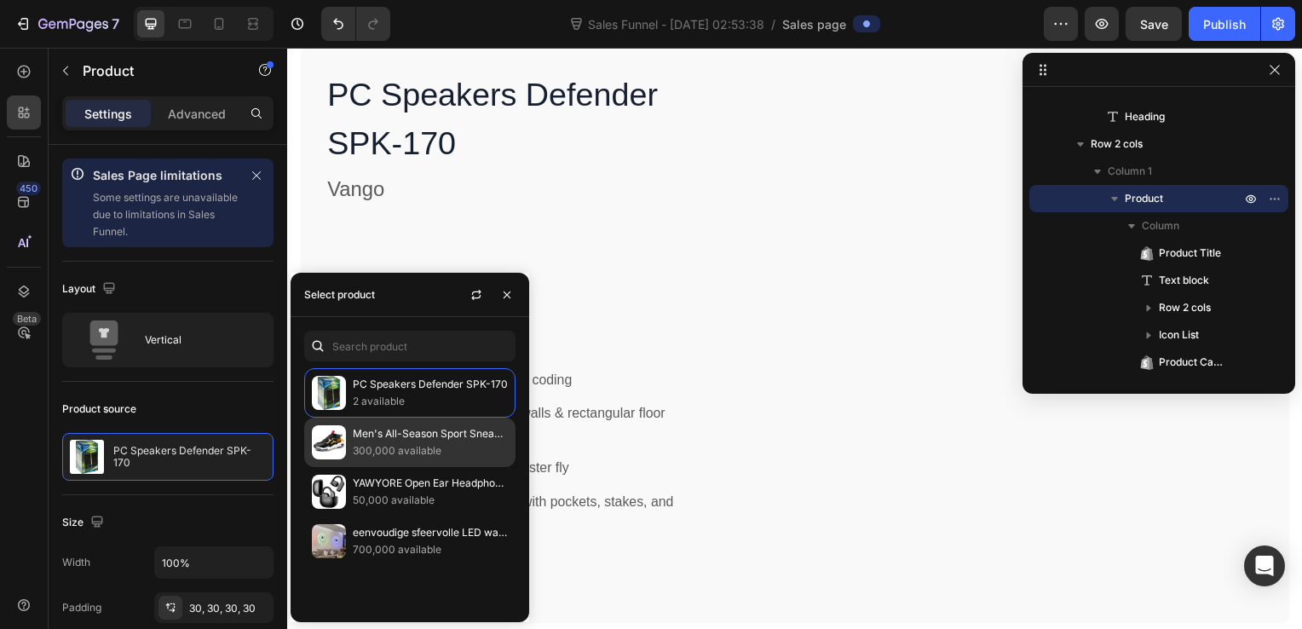
click at [452, 452] on p "300,000 available" at bounding box center [430, 450] width 155 height 17
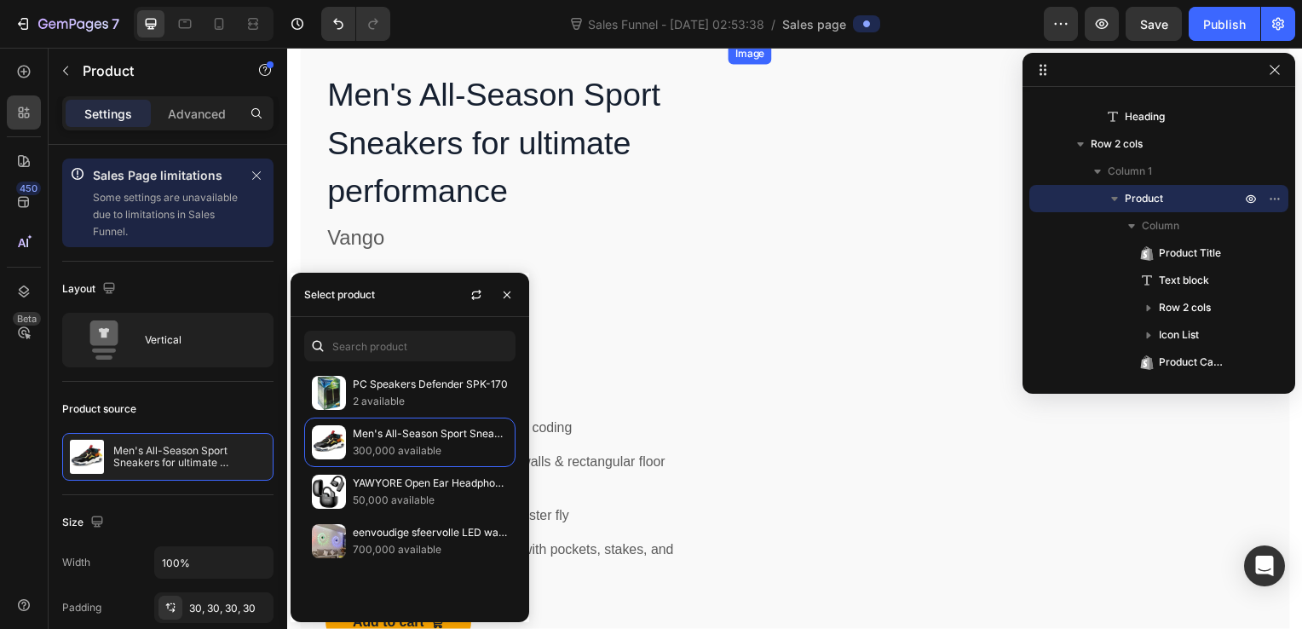
click at [817, 44] on img at bounding box center [1014, 44] width 566 height 0
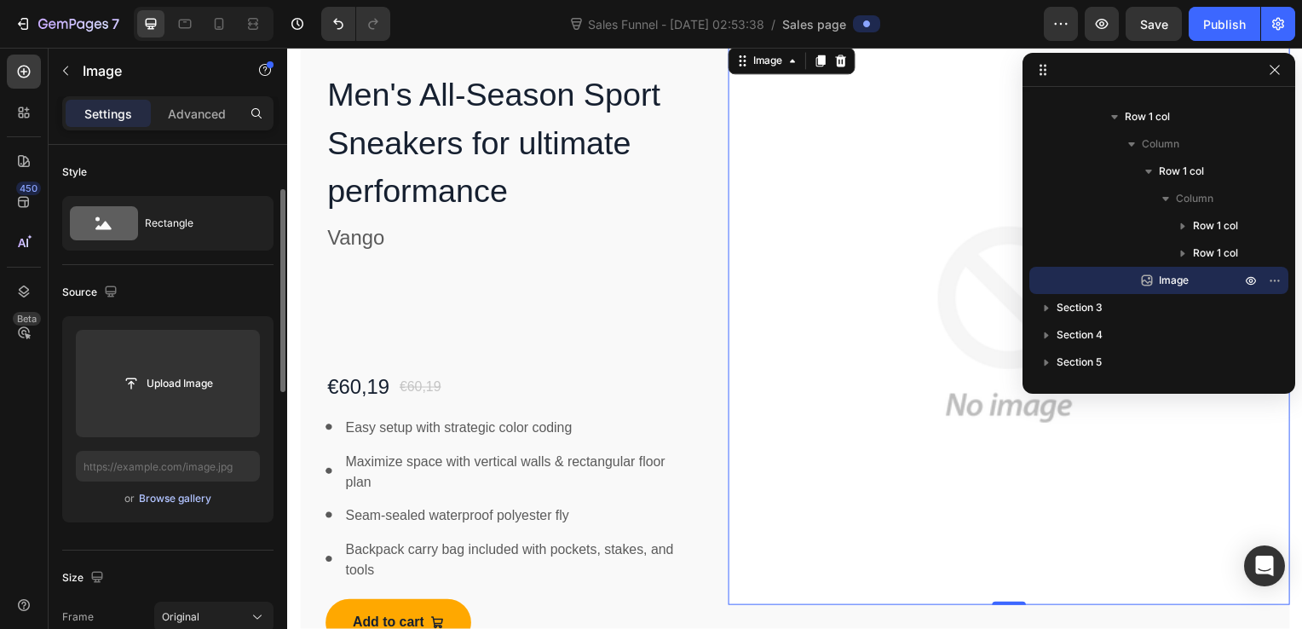
click at [182, 495] on div "Browse gallery" at bounding box center [175, 498] width 72 height 15
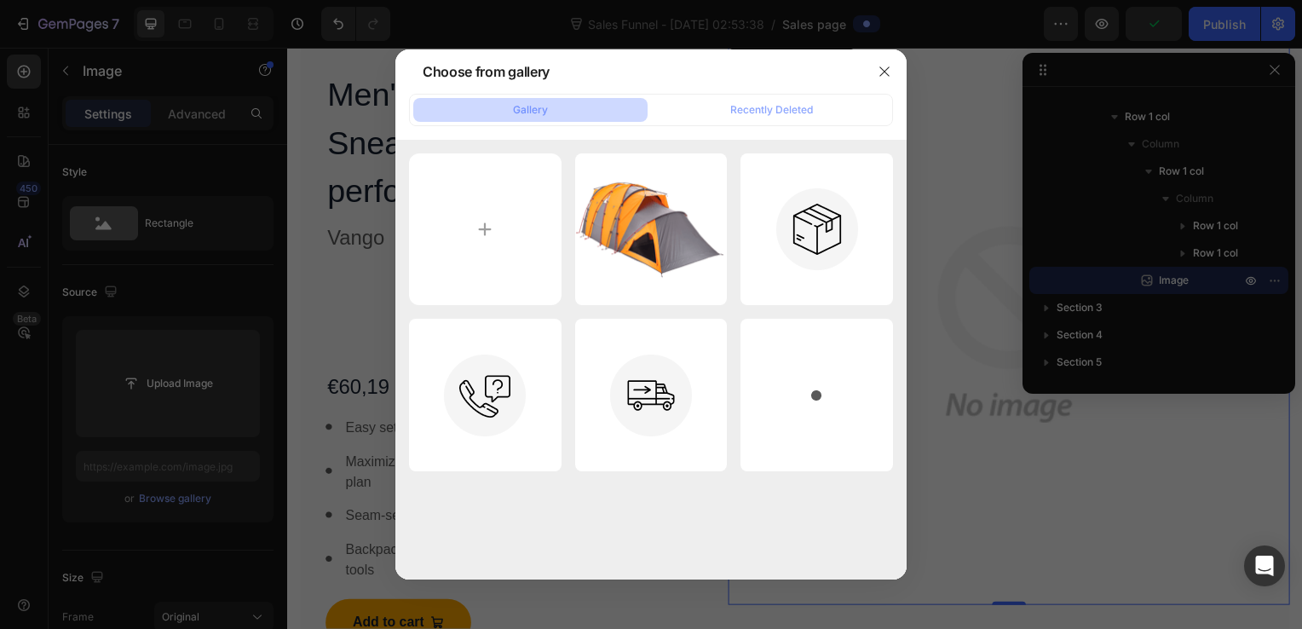
drag, startPoint x: 585, startPoint y: 349, endPoint x: 662, endPoint y: 514, distance: 181.8
click at [662, 514] on div "p45.png 155.07 kb pack.png 2.65 kb 247.png 3.01 kb free.png 2.61 kb dots.png 0.…" at bounding box center [650, 360] width 511 height 441
click at [801, 104] on div "Recently Deleted" at bounding box center [771, 109] width 83 height 15
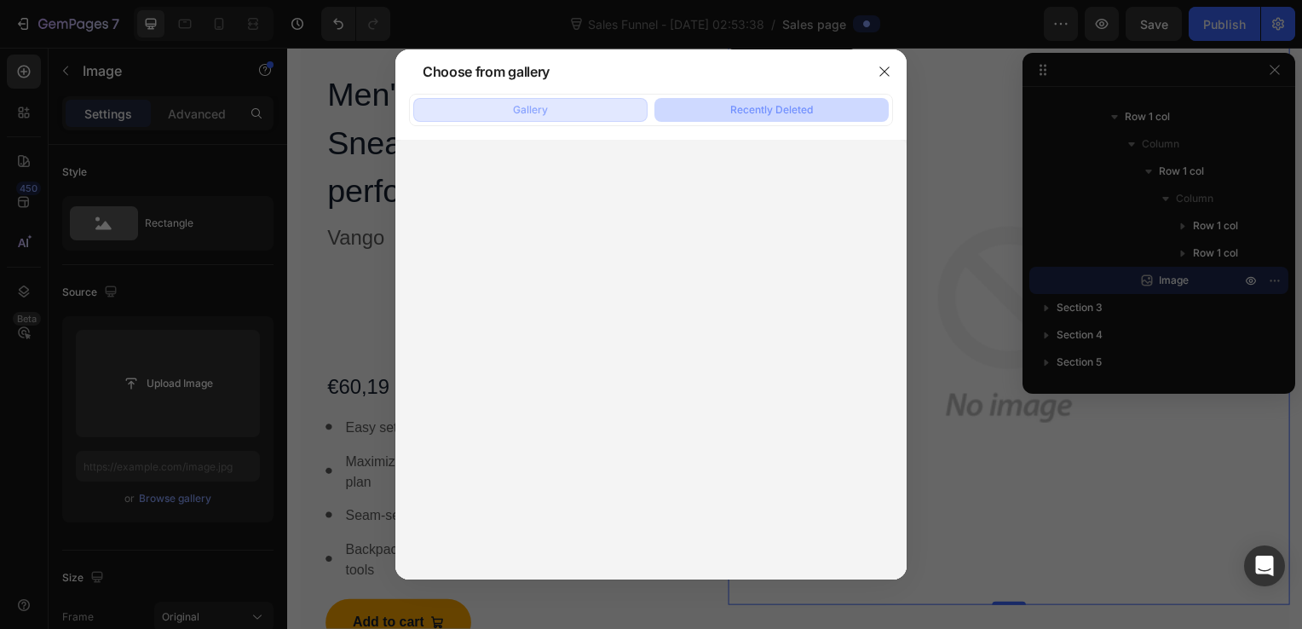
click at [541, 107] on div "Gallery" at bounding box center [530, 109] width 35 height 15
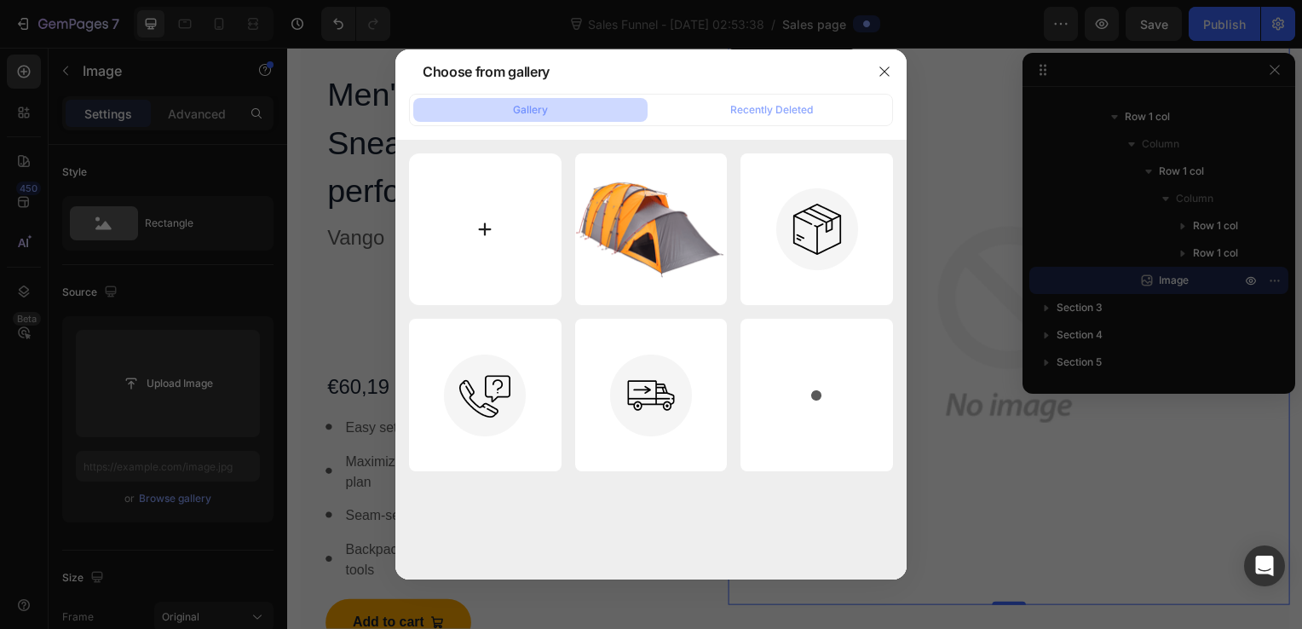
click at [461, 206] on input "file" at bounding box center [485, 229] width 153 height 153
type input "C:\fakepath\[PERSON_NAME].avif"
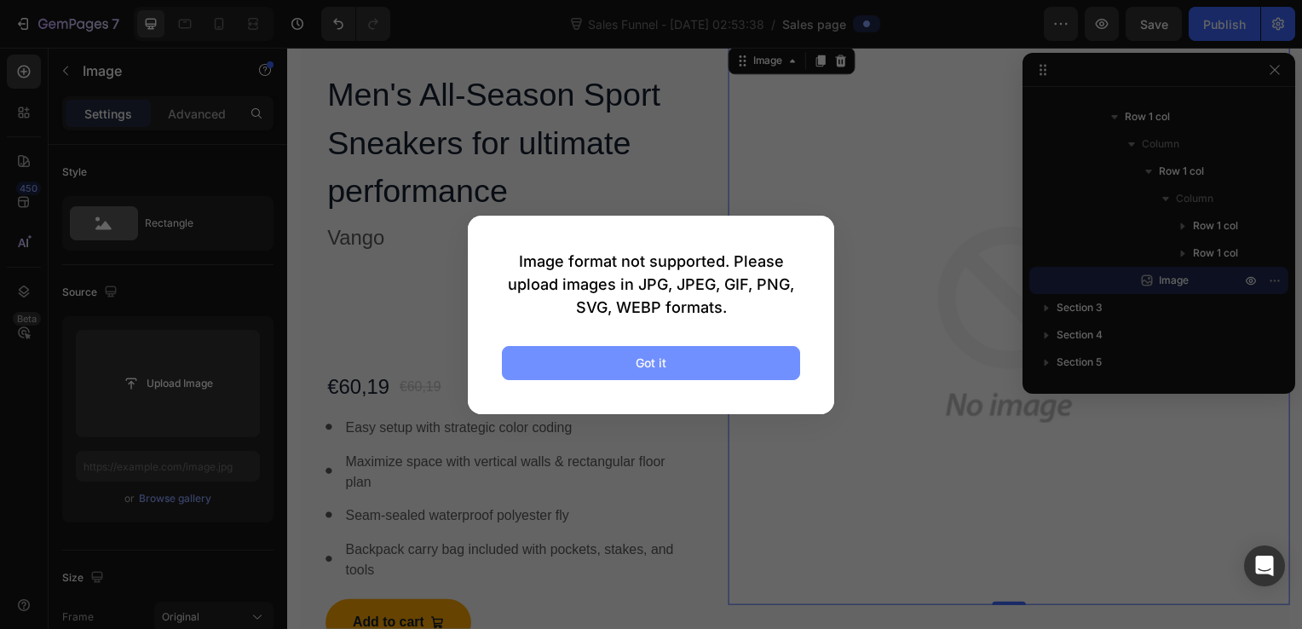
click at [637, 363] on div "Got it" at bounding box center [651, 363] width 31 height 18
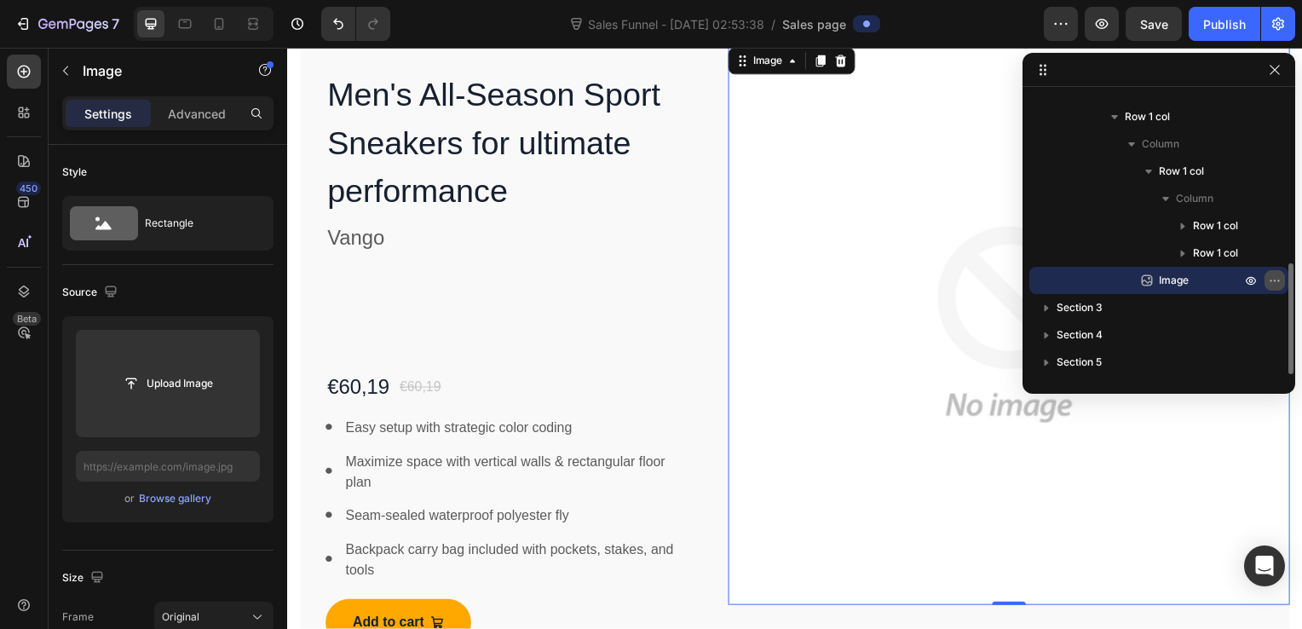
click at [1278, 285] on icon "button" at bounding box center [1275, 281] width 14 height 14
click at [793, 66] on icon at bounding box center [796, 62] width 14 height 14
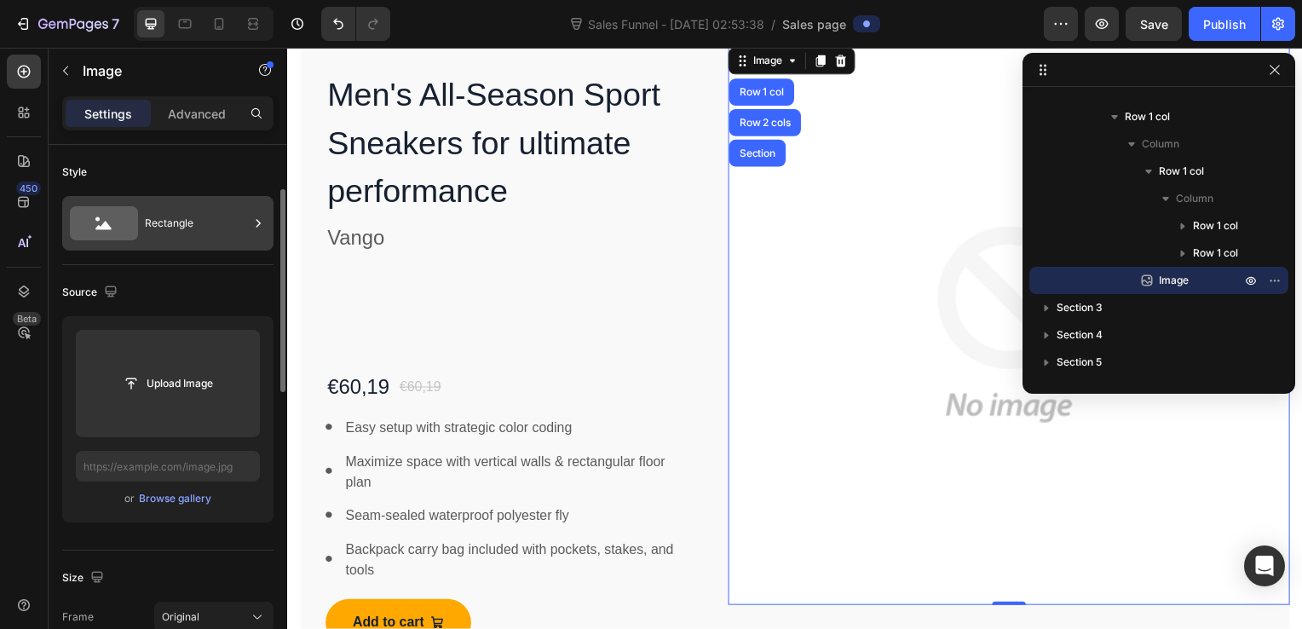
click at [222, 227] on div "Rectangle" at bounding box center [197, 223] width 104 height 39
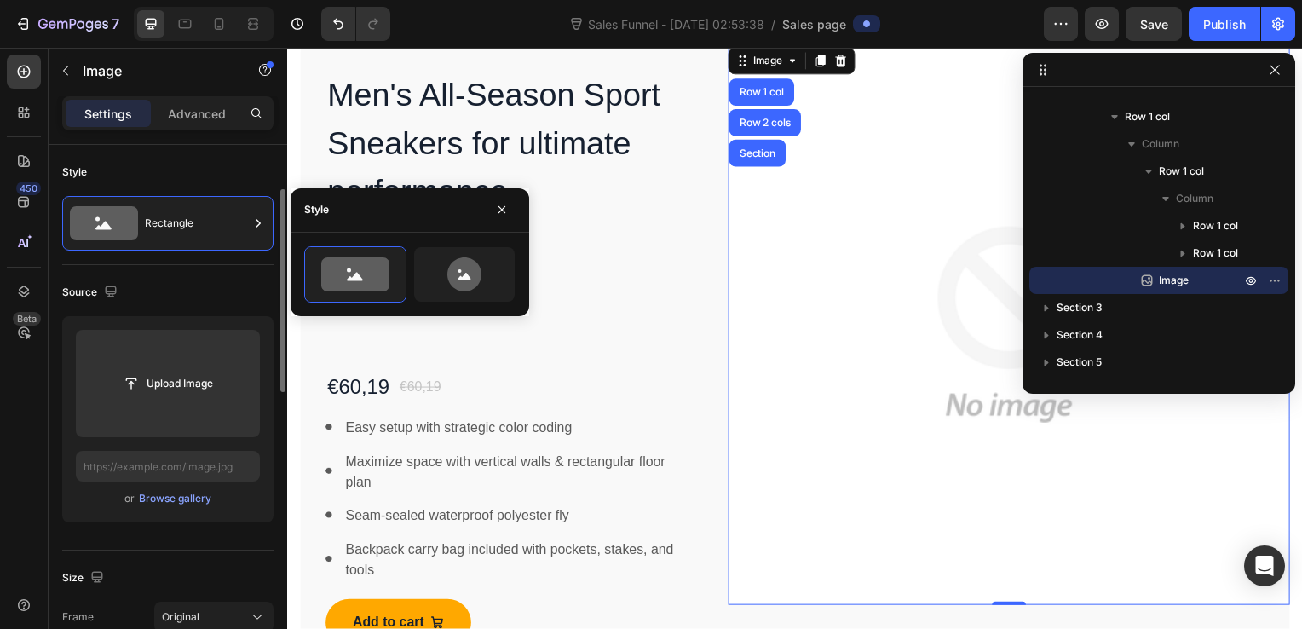
click at [153, 165] on div "Style" at bounding box center [167, 172] width 211 height 27
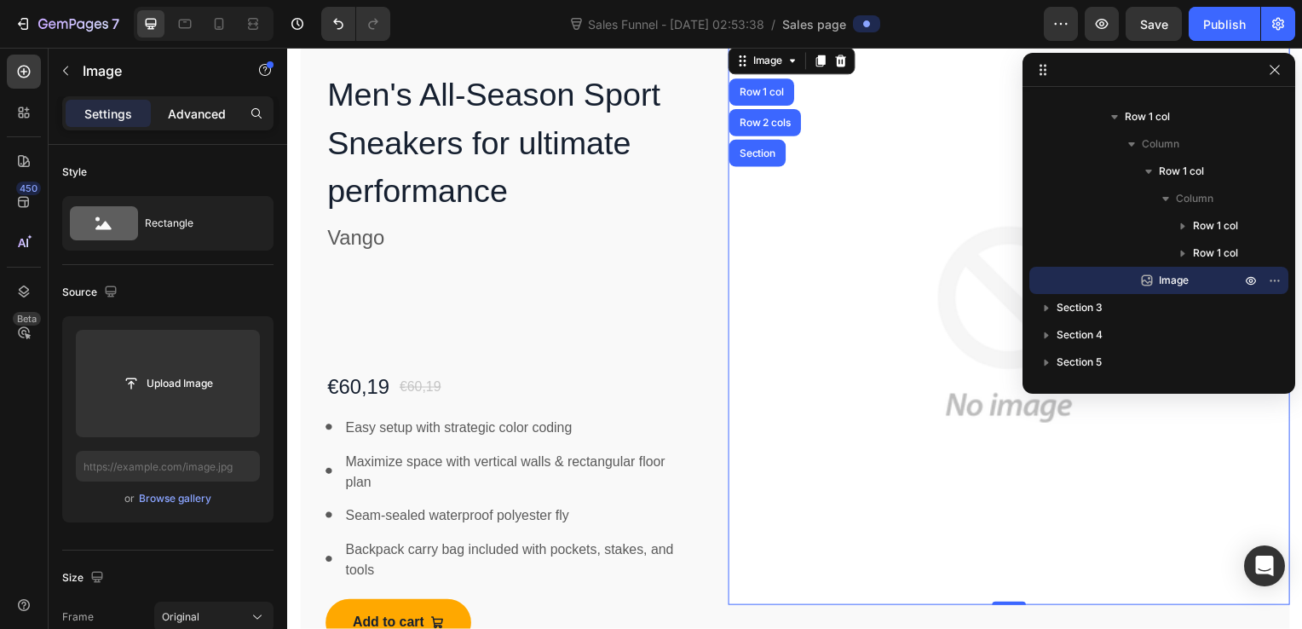
click at [192, 111] on p "Advanced" at bounding box center [197, 114] width 58 height 18
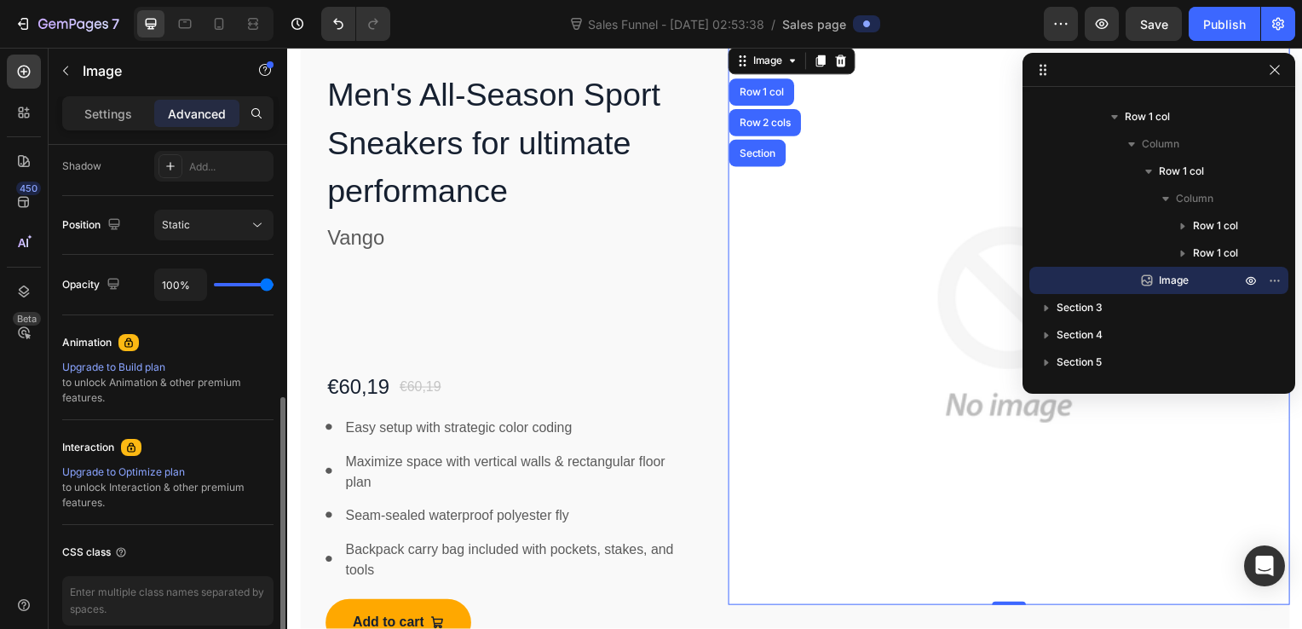
scroll to position [574, 0]
click at [143, 360] on div "Upgrade to Build plan" at bounding box center [167, 365] width 211 height 15
